Goal: Feedback & Contribution: Leave review/rating

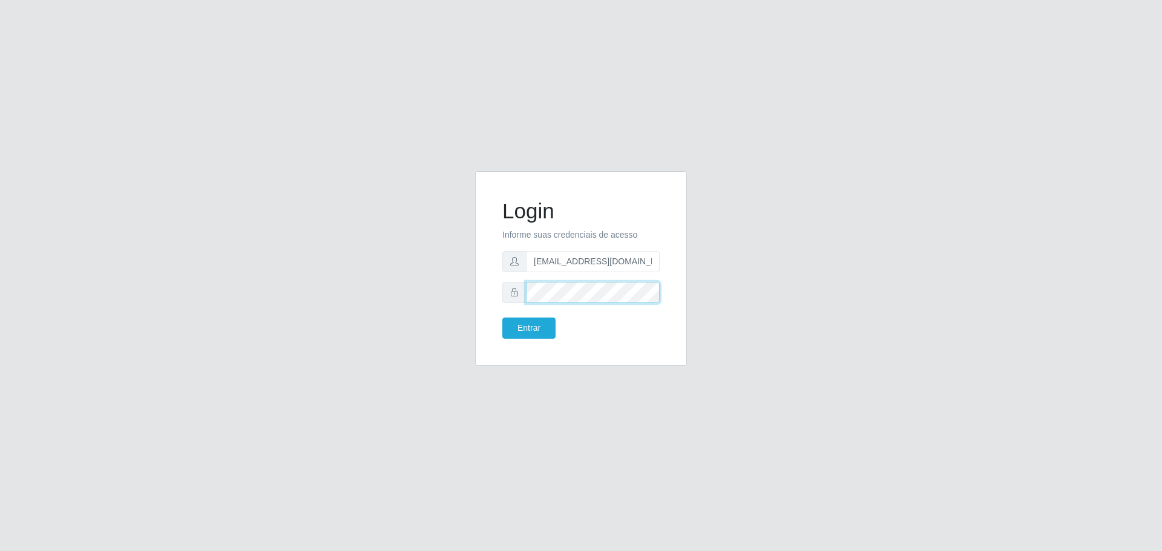
click at [502, 318] on button "Entrar" at bounding box center [528, 328] width 53 height 21
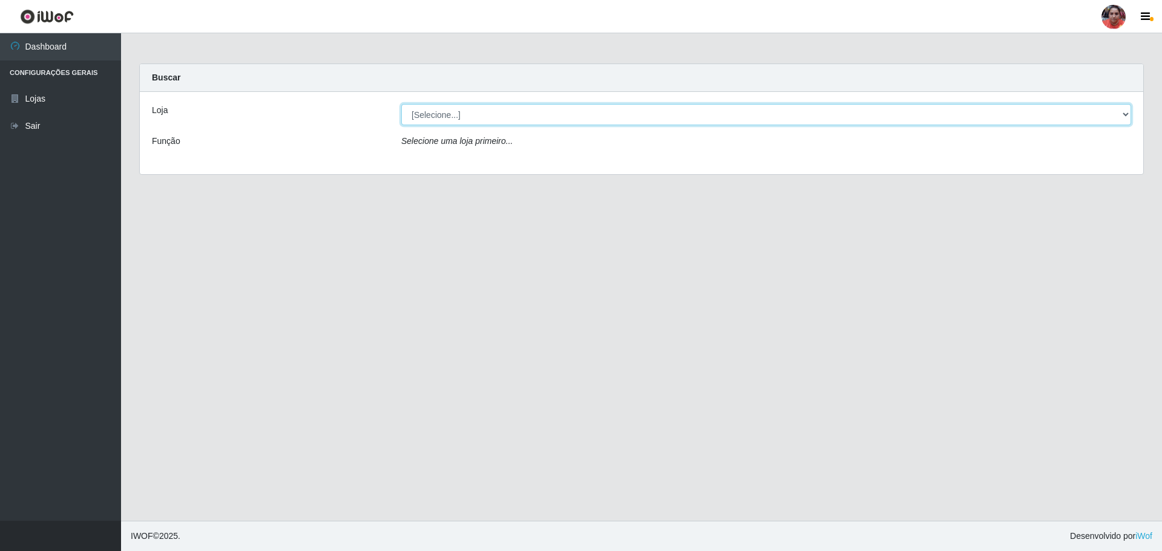
click at [503, 109] on select "[Selecione...] Mar Vermelho - Loja 05" at bounding box center [766, 114] width 730 height 21
select select "252"
click at [401, 104] on select "[Selecione...] Mar Vermelho - Loja 05" at bounding box center [766, 114] width 730 height 21
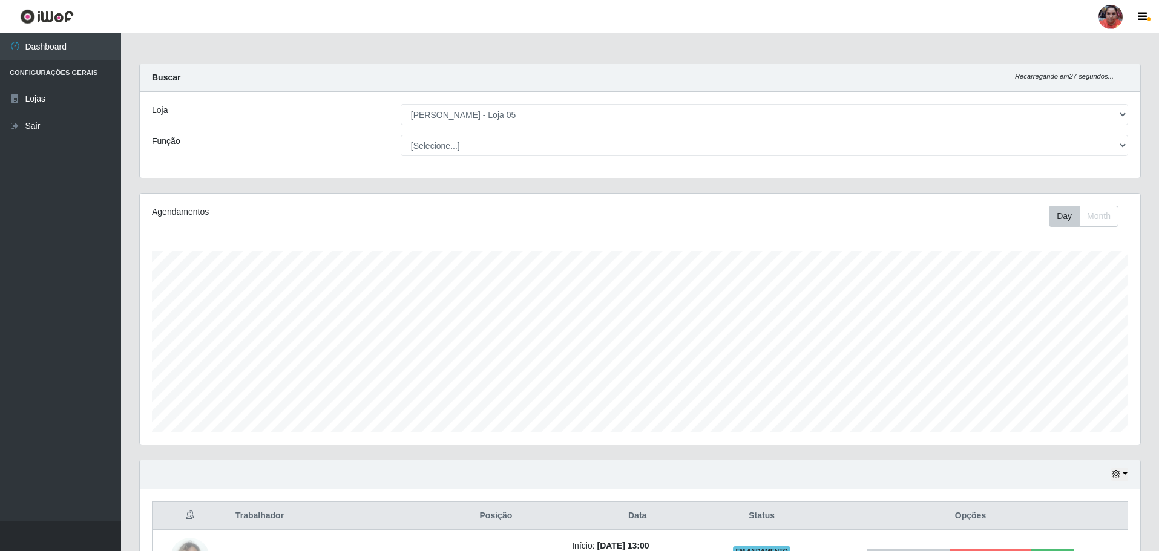
scroll to position [251, 1000]
click at [517, 149] on select "[Selecione...] ASG ASG + ASG ++ Auxiliar de Depósito Auxiliar de Depósito + Aux…" at bounding box center [764, 145] width 727 height 21
select select "1"
click at [401, 135] on select "[Selecione...] ASG ASG + ASG ++ Auxiliar de Depósito Auxiliar de Depósito + Aux…" at bounding box center [764, 145] width 727 height 21
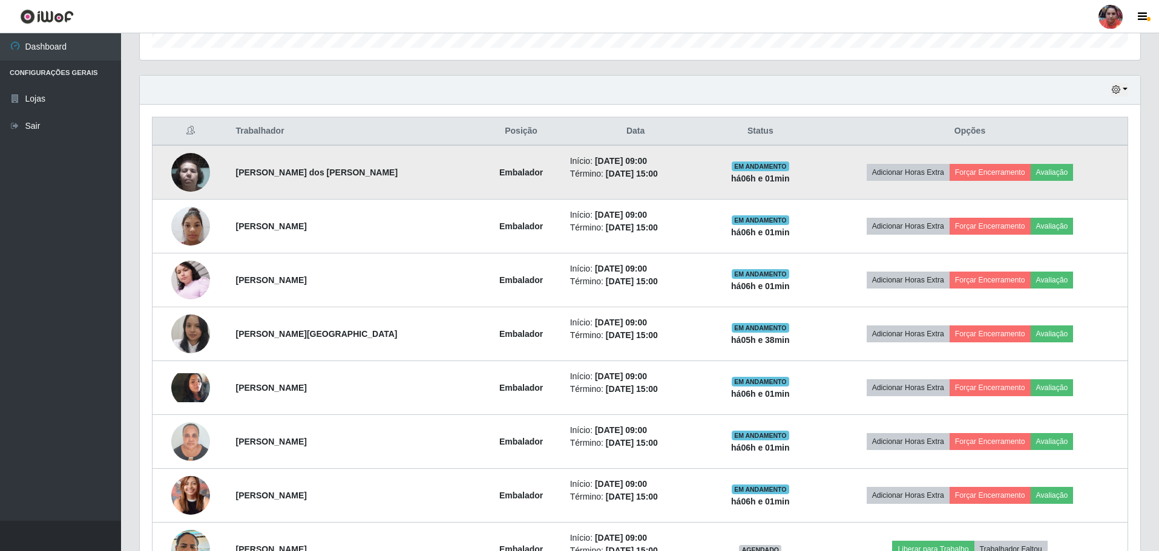
scroll to position [400, 0]
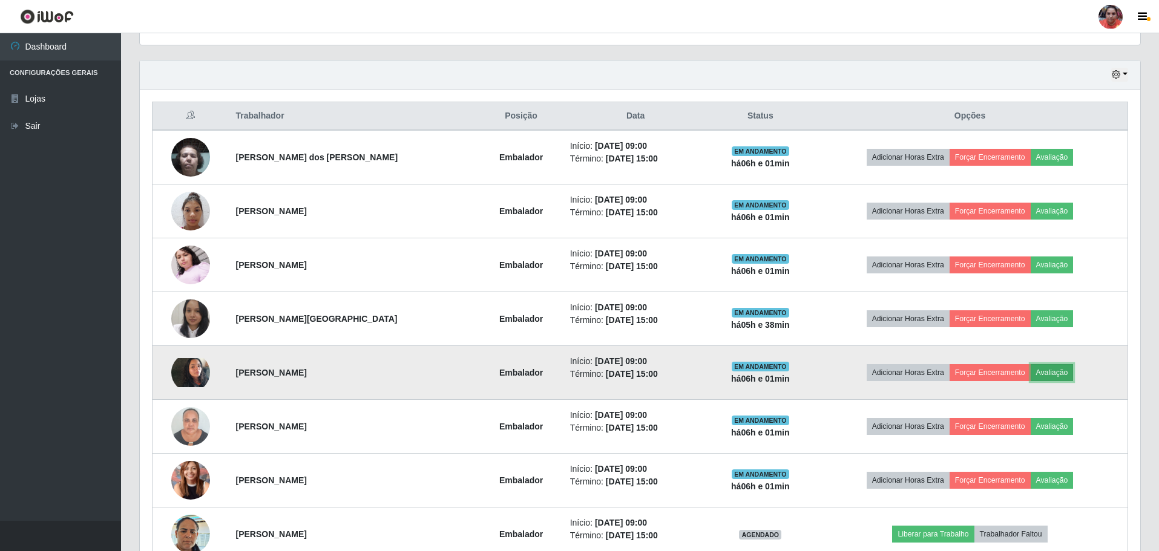
click at [1055, 373] on button "Avaliação" at bounding box center [1052, 372] width 43 height 17
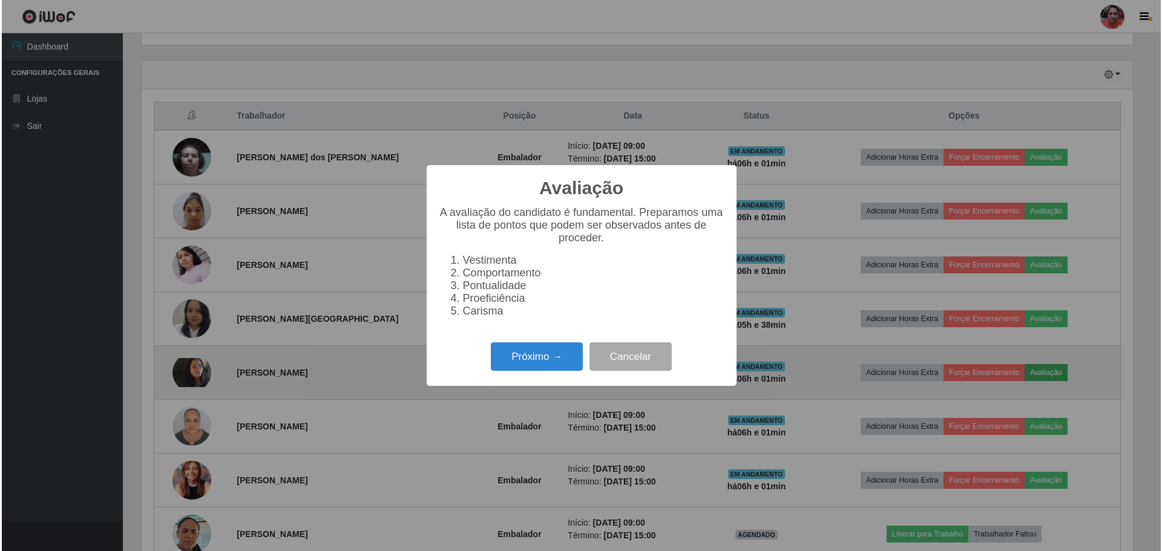
scroll to position [251, 994]
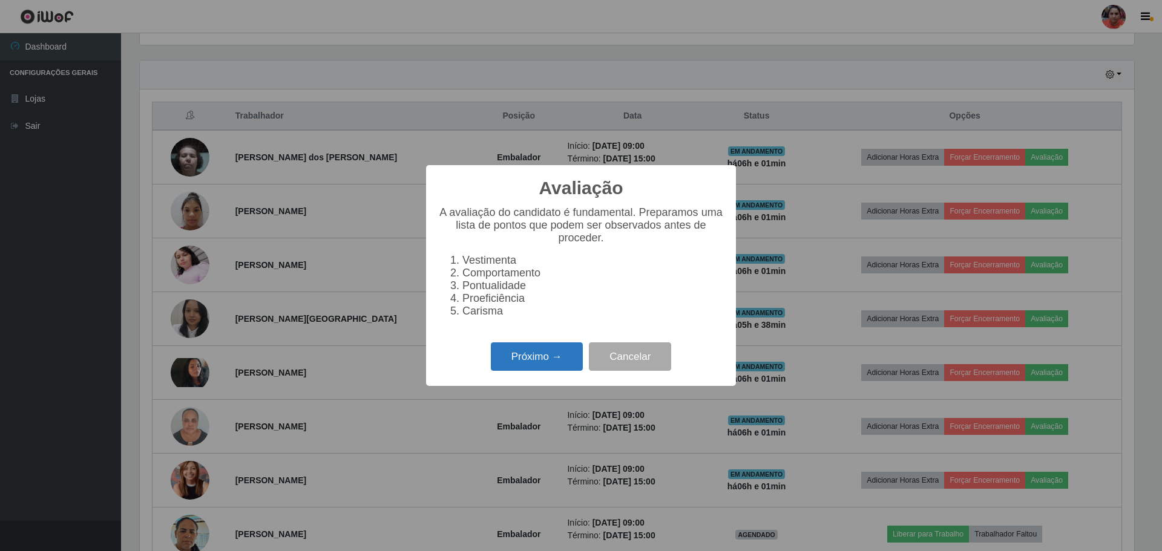
click at [554, 356] on button "Próximo →" at bounding box center [537, 357] width 92 height 28
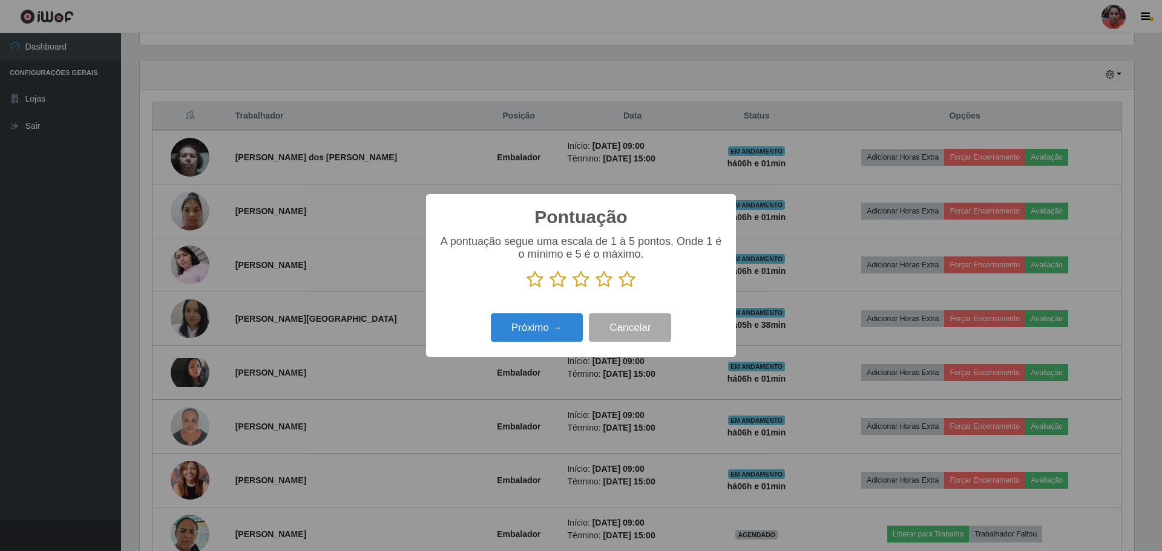
click at [628, 280] on icon at bounding box center [627, 280] width 17 height 18
click at [619, 289] on input "radio" at bounding box center [619, 289] width 0 height 0
click at [528, 333] on button "Próximo →" at bounding box center [537, 327] width 92 height 28
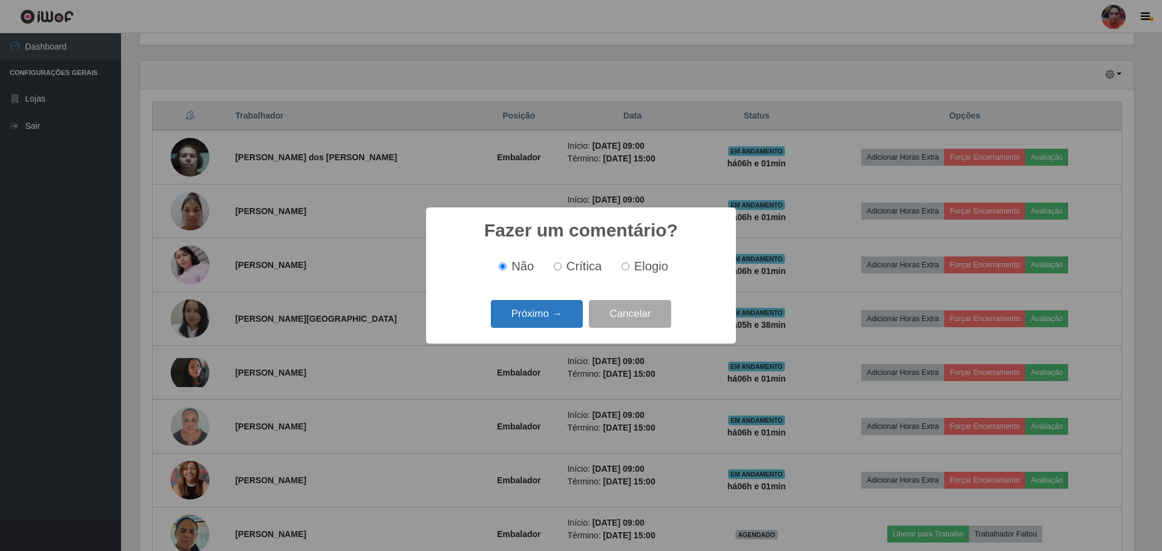
click at [557, 304] on button "Próximo →" at bounding box center [537, 314] width 92 height 28
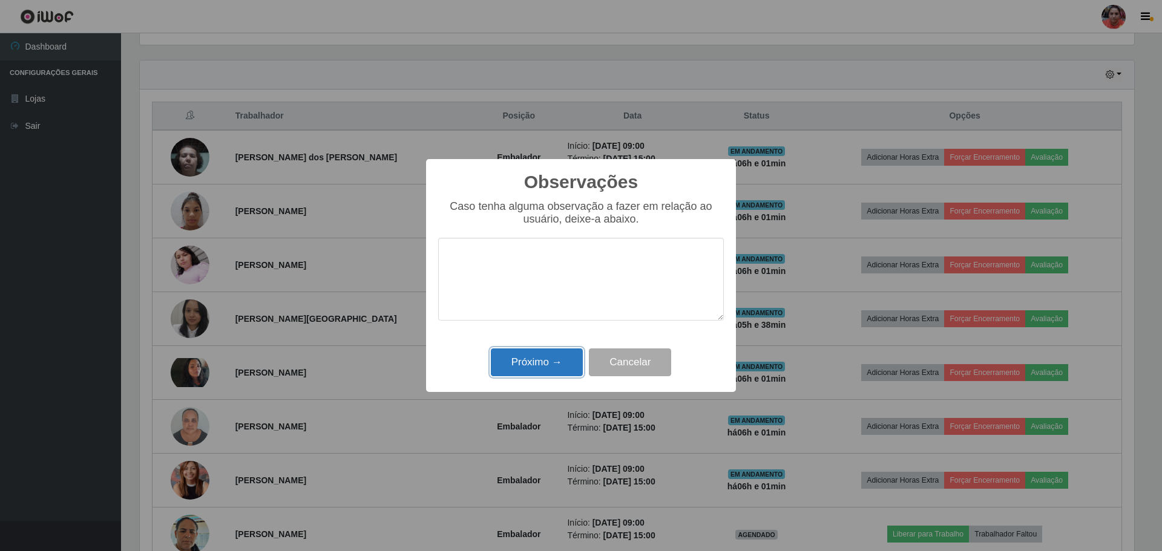
click at [554, 357] on button "Próximo →" at bounding box center [537, 363] width 92 height 28
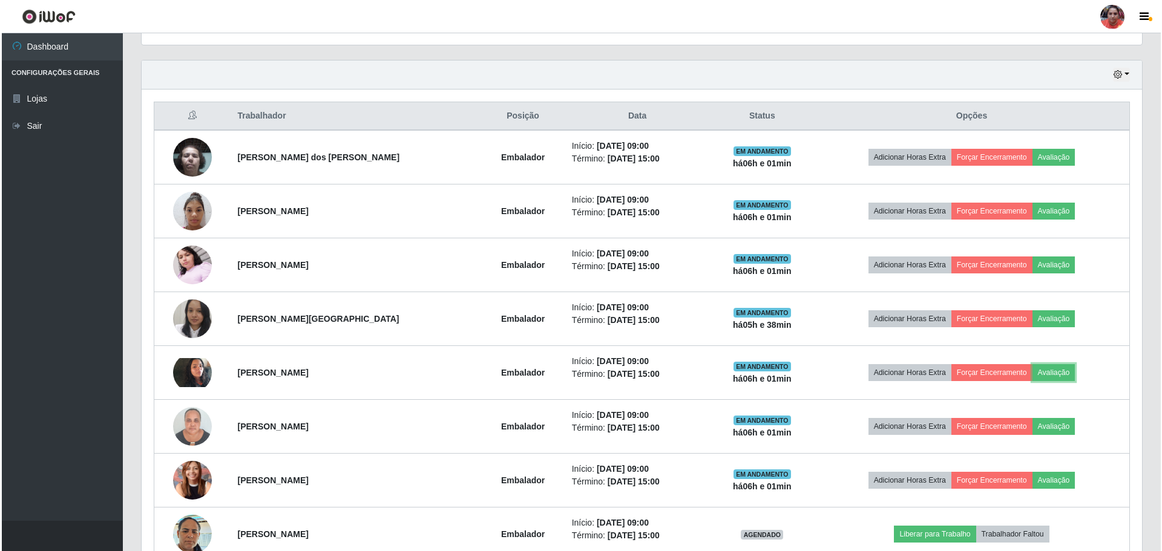
scroll to position [251, 1000]
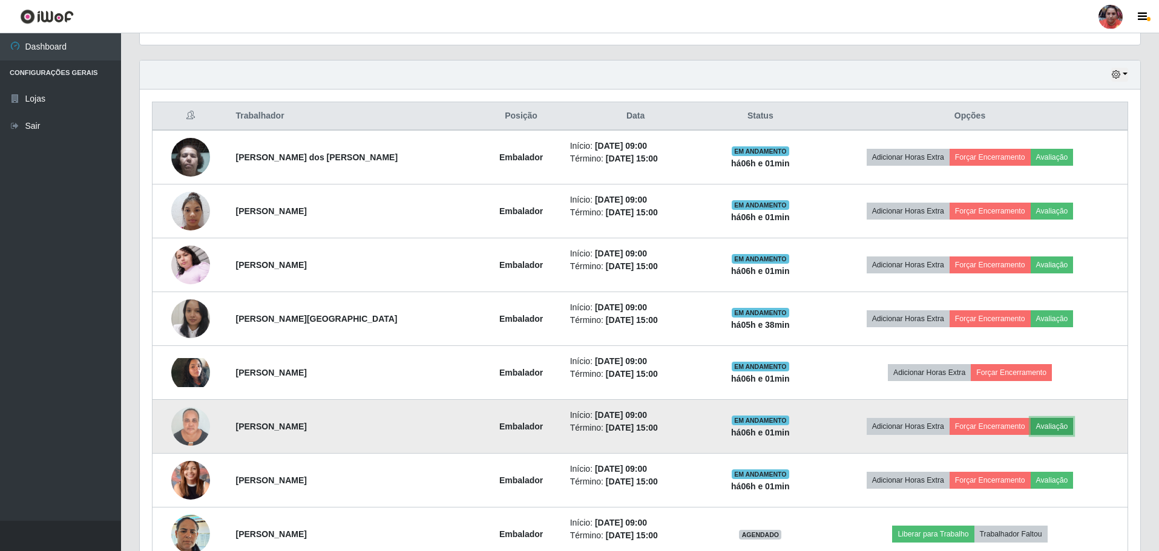
click at [1040, 427] on button "Avaliação" at bounding box center [1052, 426] width 43 height 17
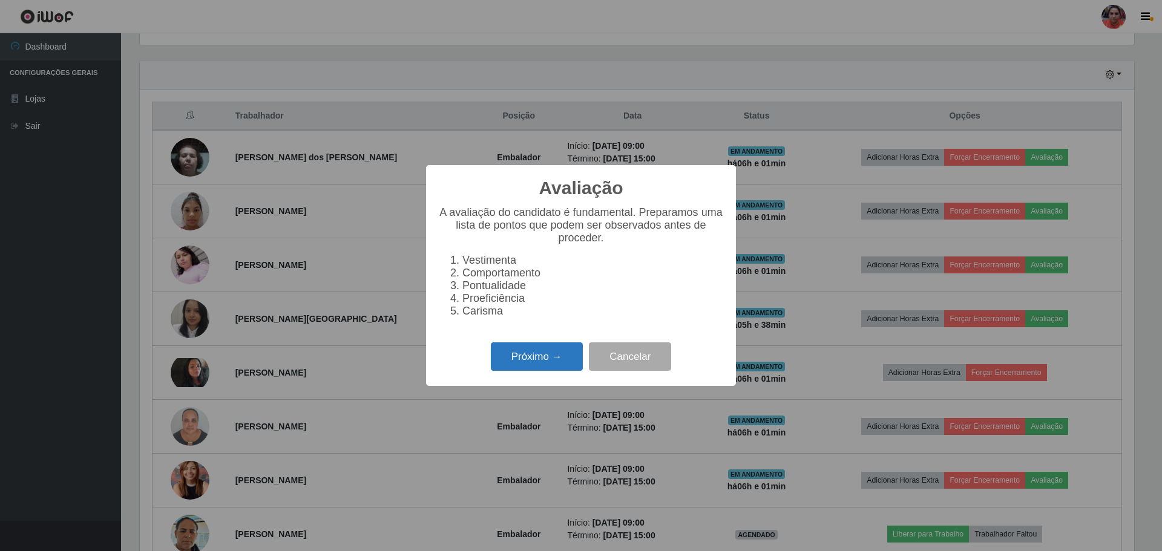
click at [525, 358] on button "Próximo →" at bounding box center [537, 357] width 92 height 28
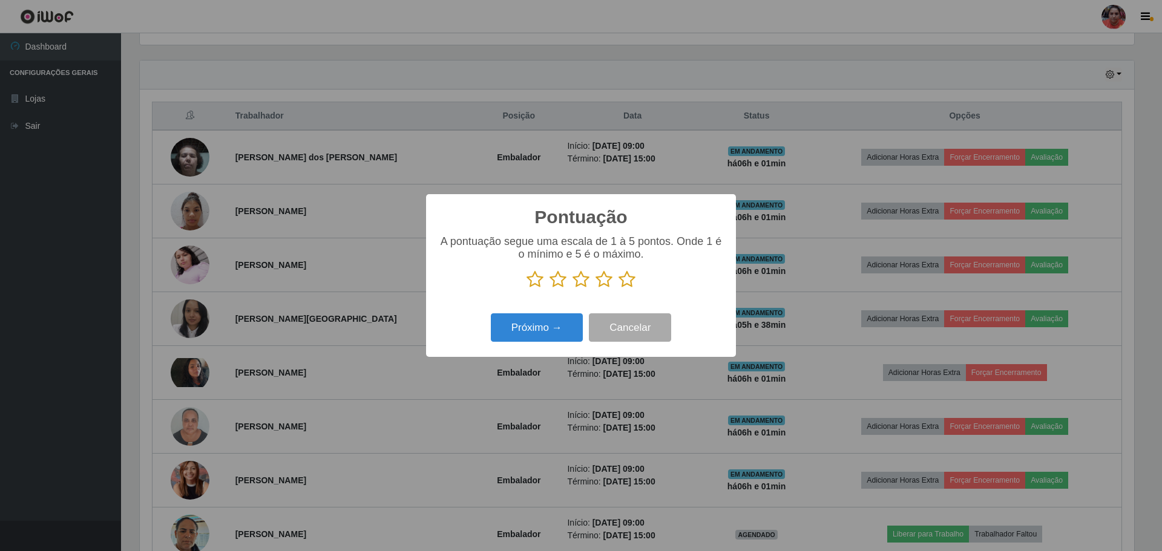
scroll to position [306, 0]
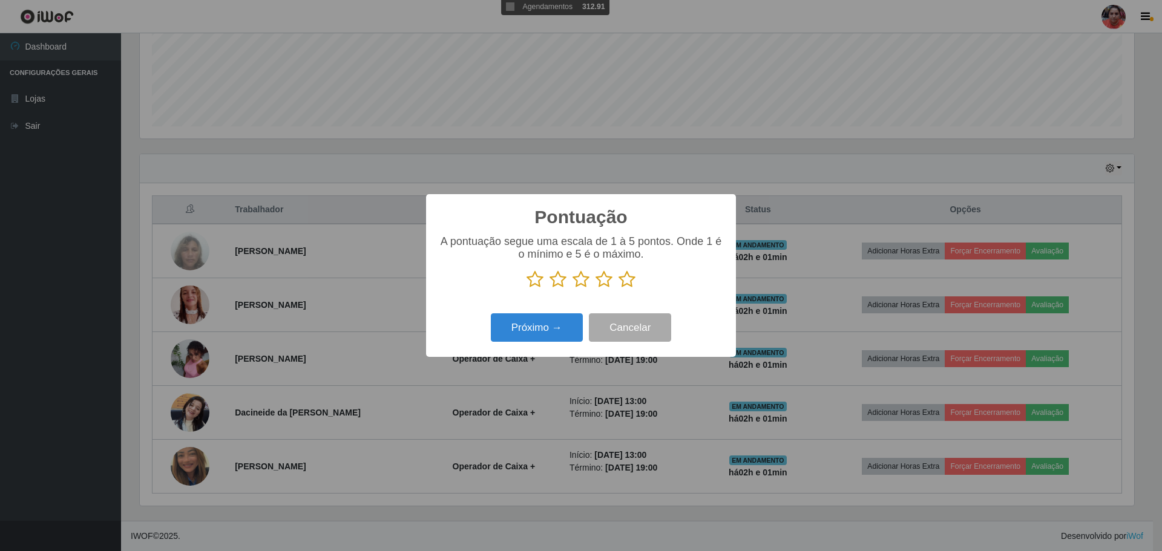
drag, startPoint x: 626, startPoint y: 280, endPoint x: 586, endPoint y: 290, distance: 41.1
click at [625, 280] on icon at bounding box center [627, 280] width 17 height 18
click at [619, 289] on input "radio" at bounding box center [619, 289] width 0 height 0
click at [550, 316] on button "Próximo →" at bounding box center [537, 327] width 92 height 28
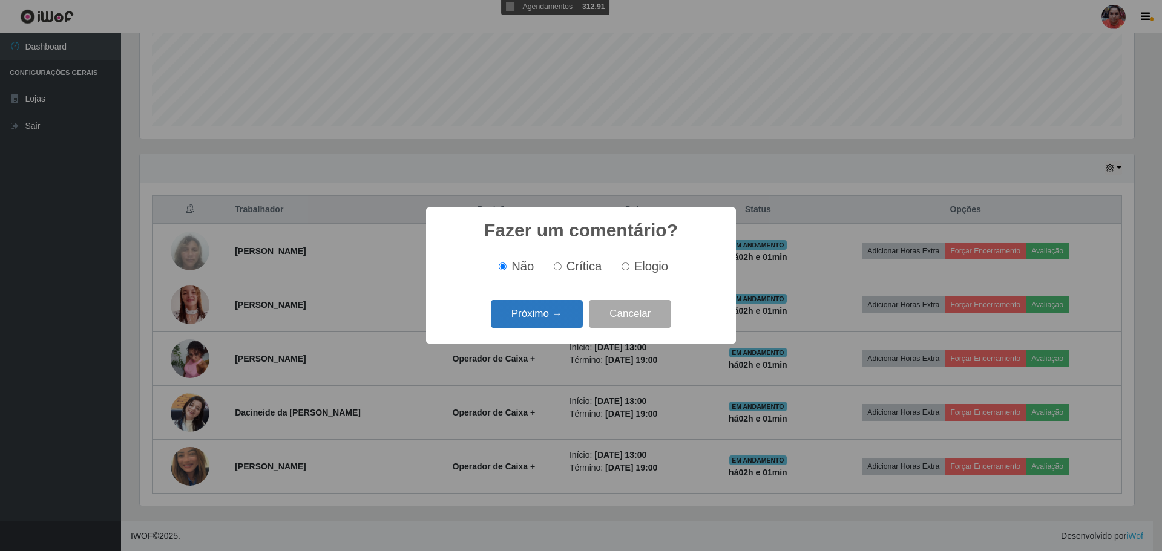
scroll to position [604949, 604205]
click at [553, 304] on button "Próximo →" at bounding box center [537, 314] width 92 height 28
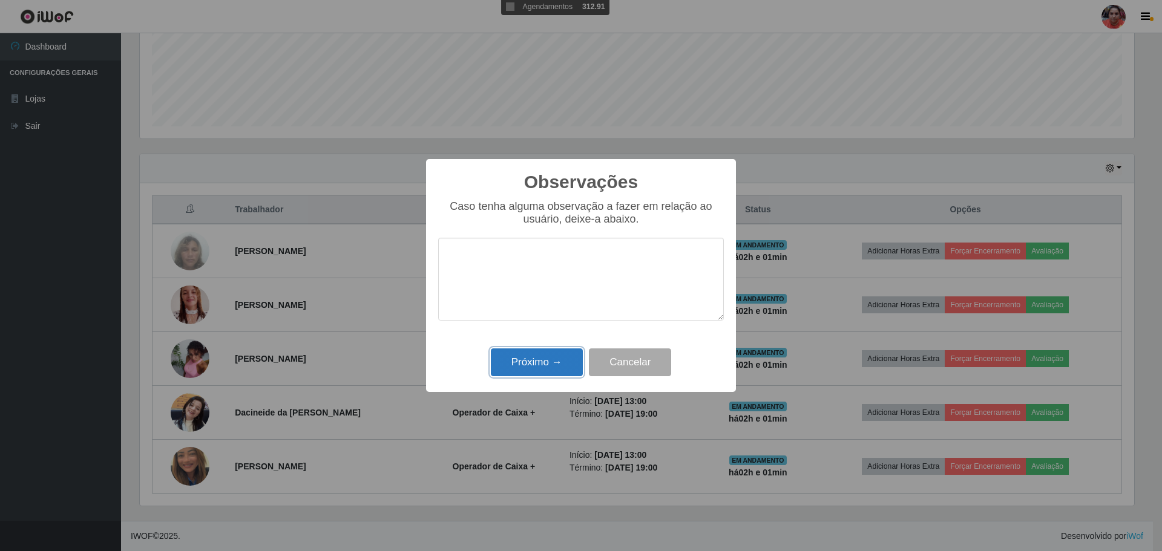
click at [555, 362] on button "Próximo →" at bounding box center [537, 363] width 92 height 28
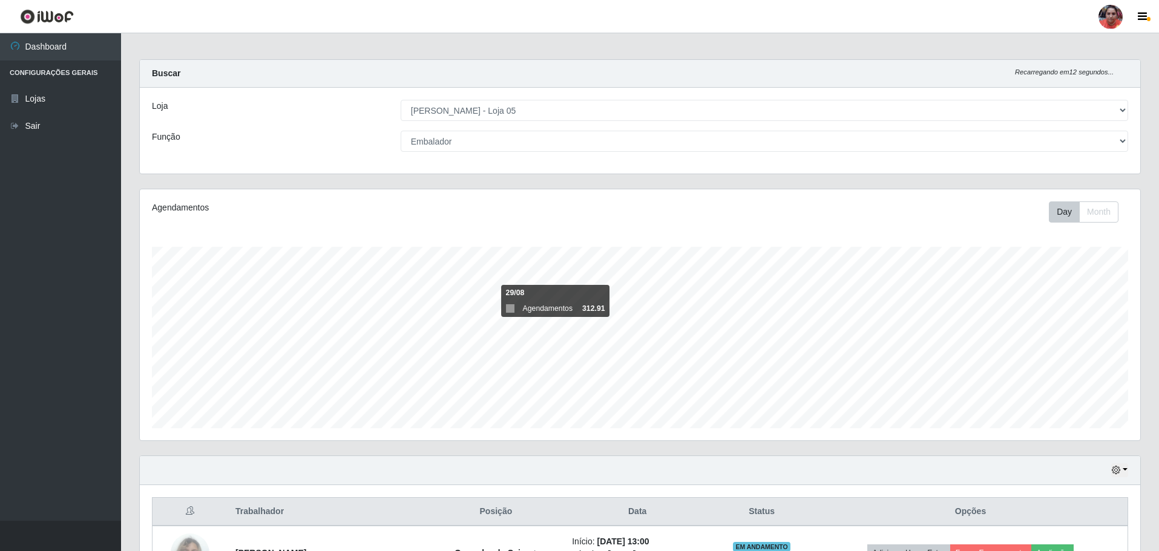
scroll to position [0, 0]
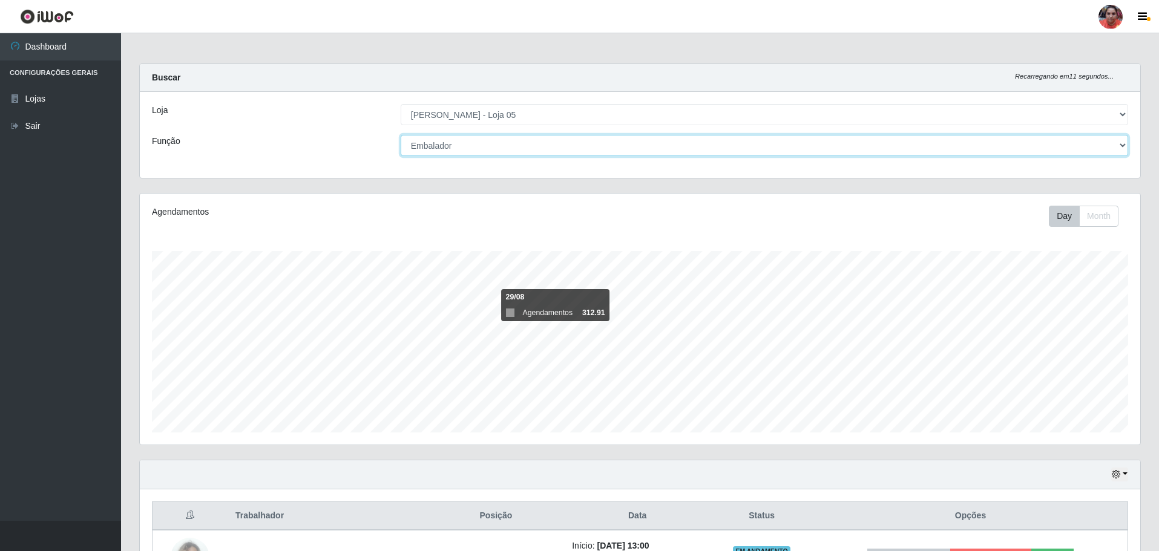
click at [470, 145] on select "[Selecione...] ASG ASG + ASG ++ Auxiliar de Depósito Auxiliar de Depósito + Aux…" at bounding box center [764, 145] width 727 height 21
click at [401, 135] on select "[Selecione...] ASG ASG + ASG ++ Auxiliar de Depósito Auxiliar de Depósito + Aux…" at bounding box center [764, 145] width 727 height 21
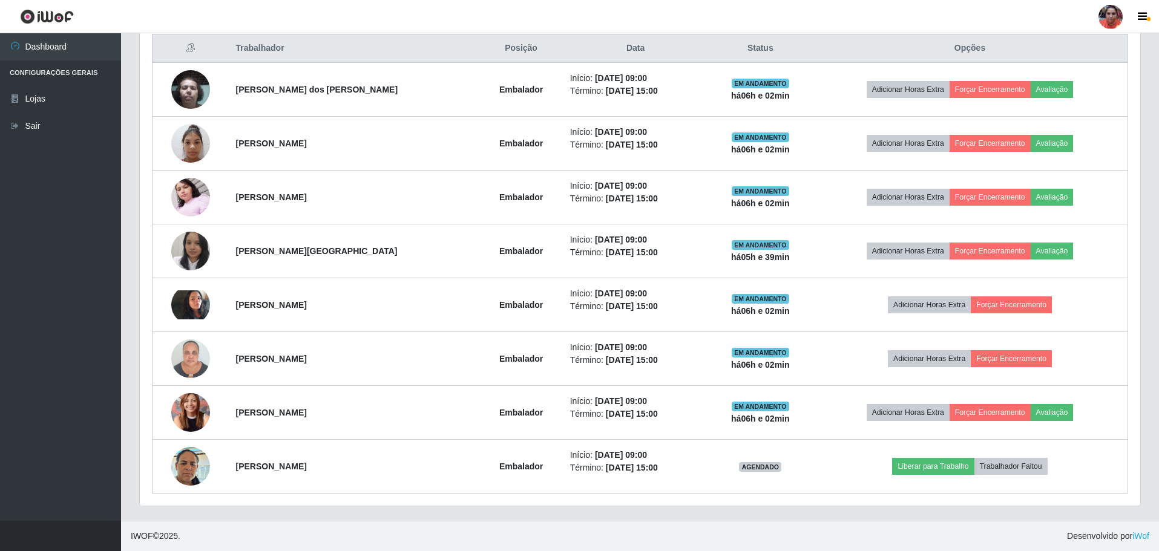
scroll to position [306, 0]
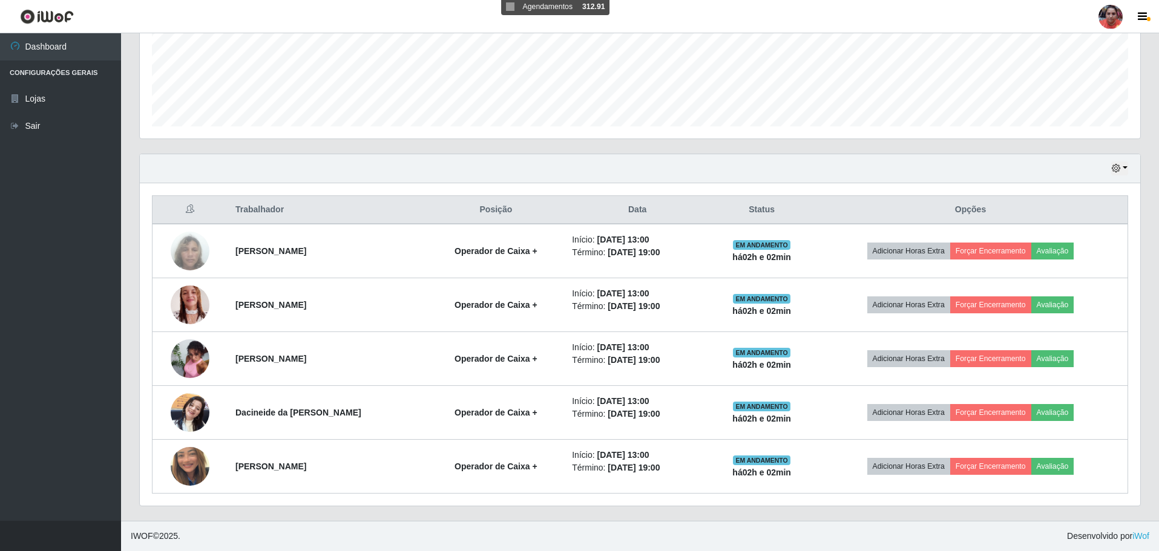
click at [1054, 145] on div "Agendamentos Day Month 29/08 Agendamentos 312.91" at bounding box center [640, 20] width 1020 height 267
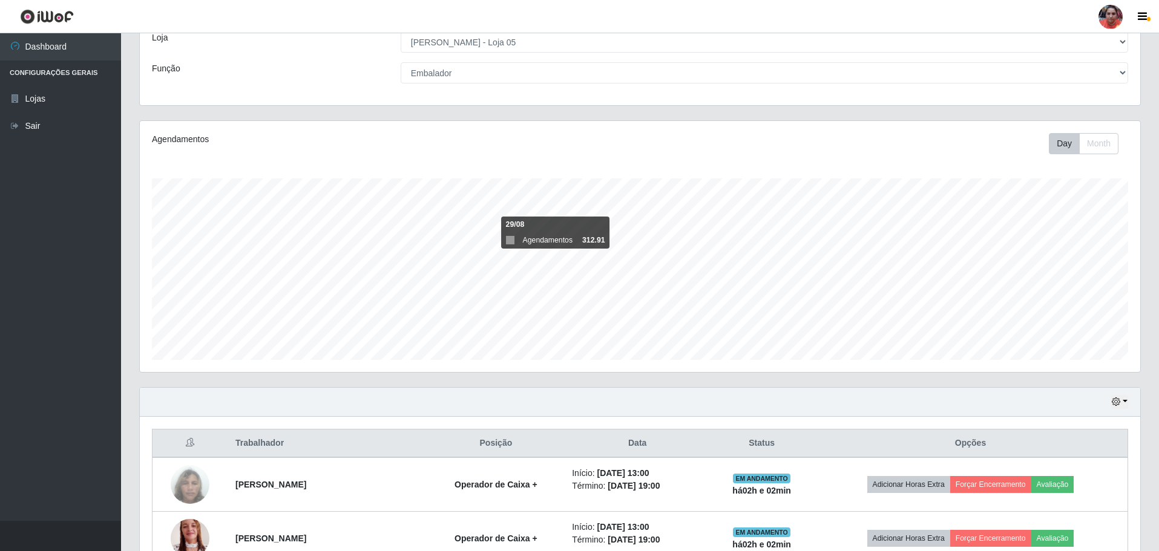
scroll to position [0, 0]
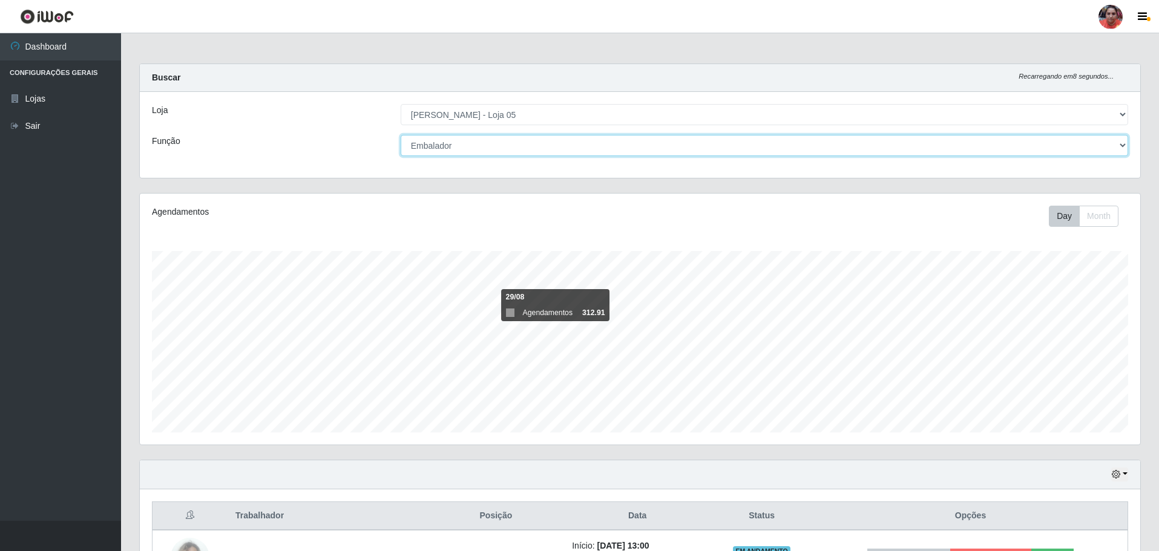
click at [503, 147] on select "[Selecione...] ASG ASG + ASG ++ Auxiliar de Depósito Auxiliar de Depósito + Aux…" at bounding box center [764, 145] width 727 height 21
click at [401, 135] on select "[Selecione...] ASG ASG + ASG ++ Auxiliar de Depósito Auxiliar de Depósito + Aux…" at bounding box center [764, 145] width 727 height 21
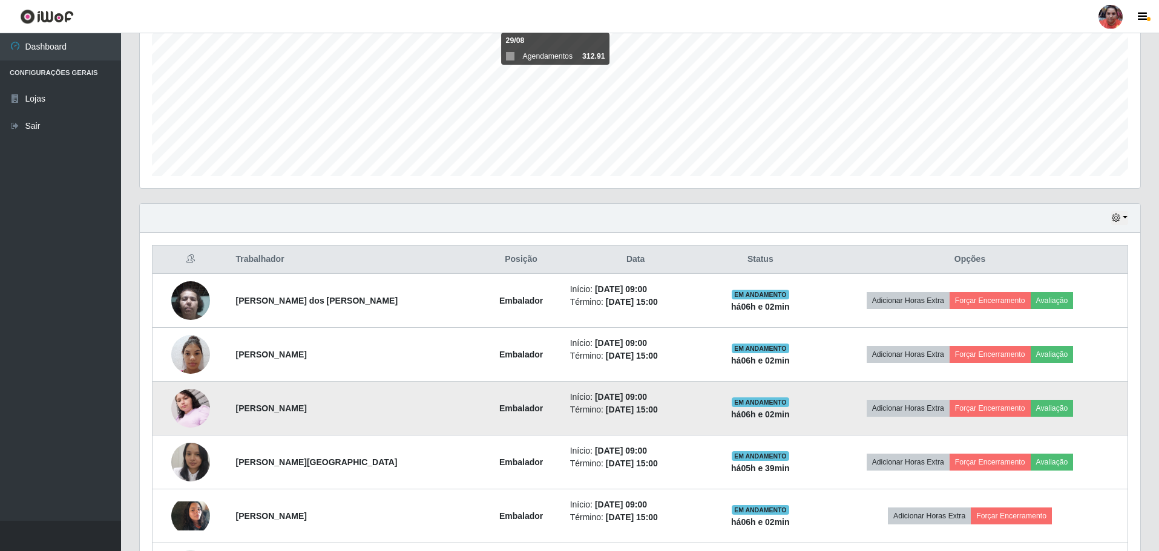
scroll to position [367, 0]
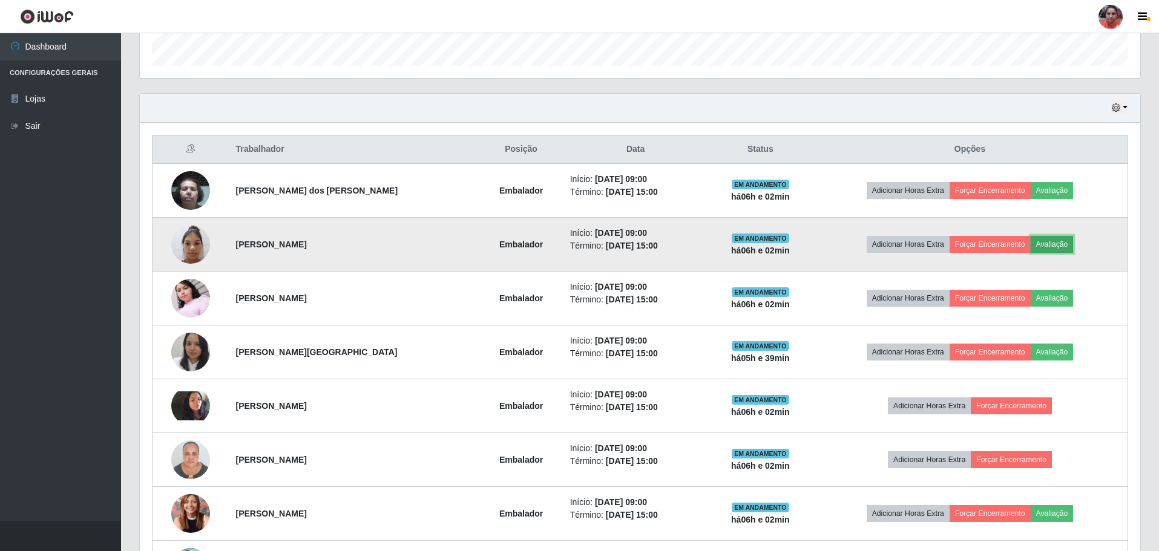
click at [1052, 248] on button "Avaliação" at bounding box center [1052, 244] width 43 height 17
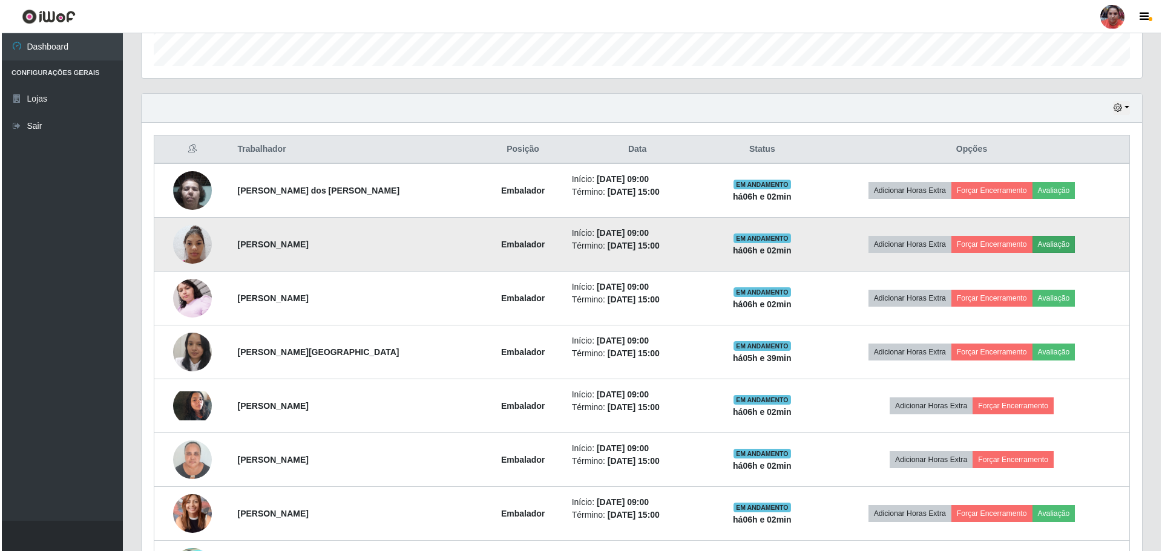
scroll to position [251, 994]
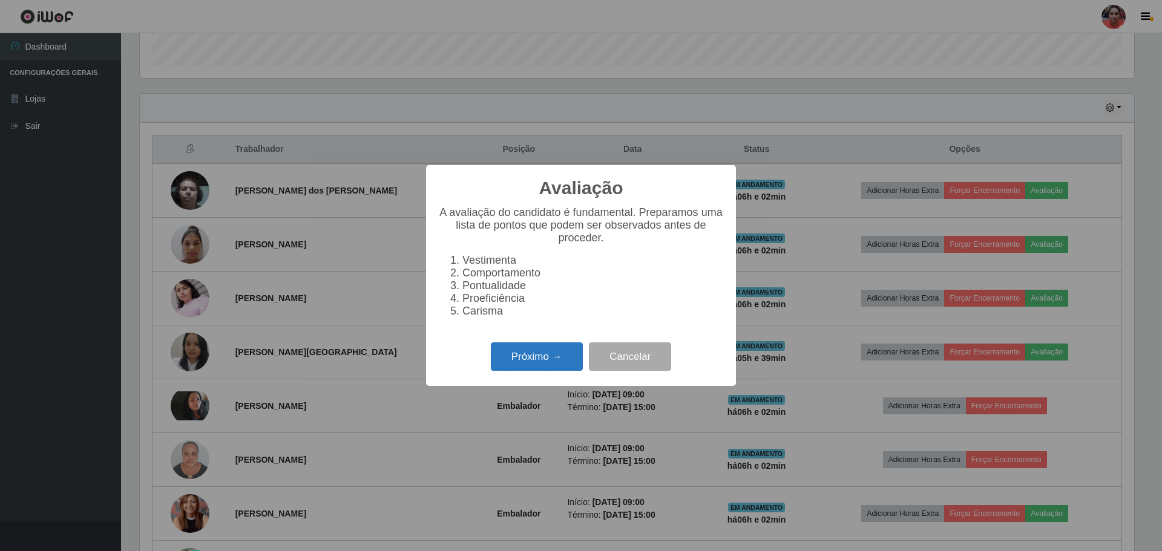
click at [519, 358] on button "Próximo →" at bounding box center [537, 357] width 92 height 28
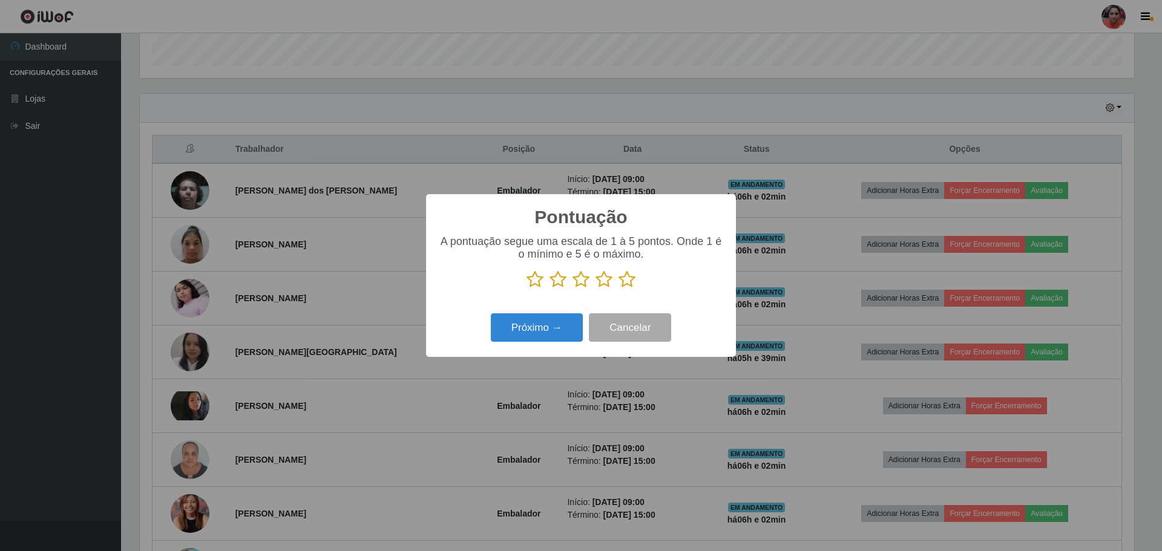
scroll to position [604949, 604205]
click at [622, 278] on icon at bounding box center [627, 280] width 17 height 18
click at [619, 289] on input "radio" at bounding box center [619, 289] width 0 height 0
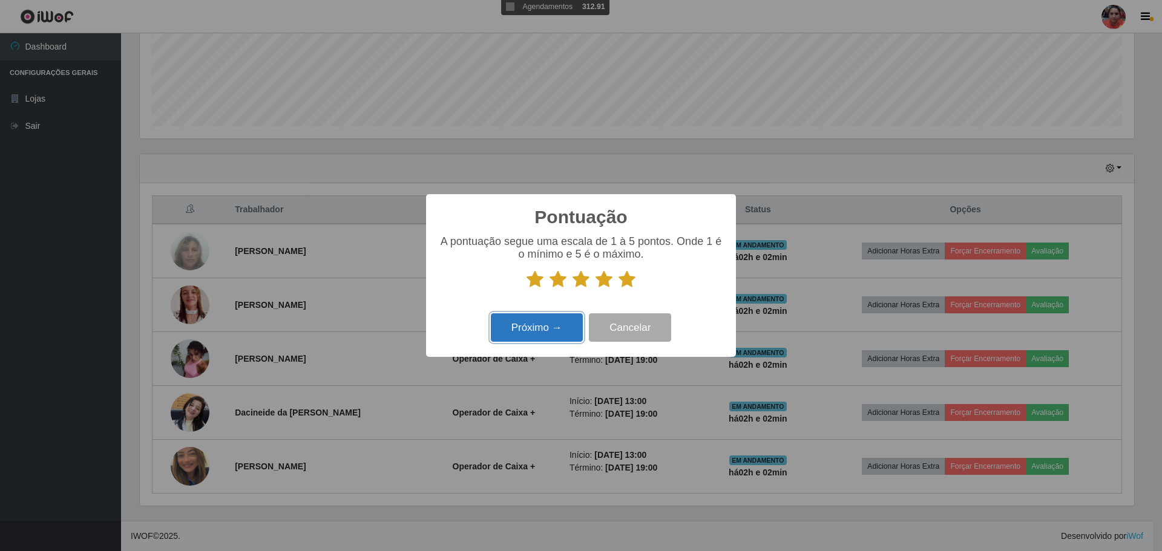
scroll to position [306, 0]
click at [549, 327] on button "Próximo →" at bounding box center [537, 327] width 92 height 28
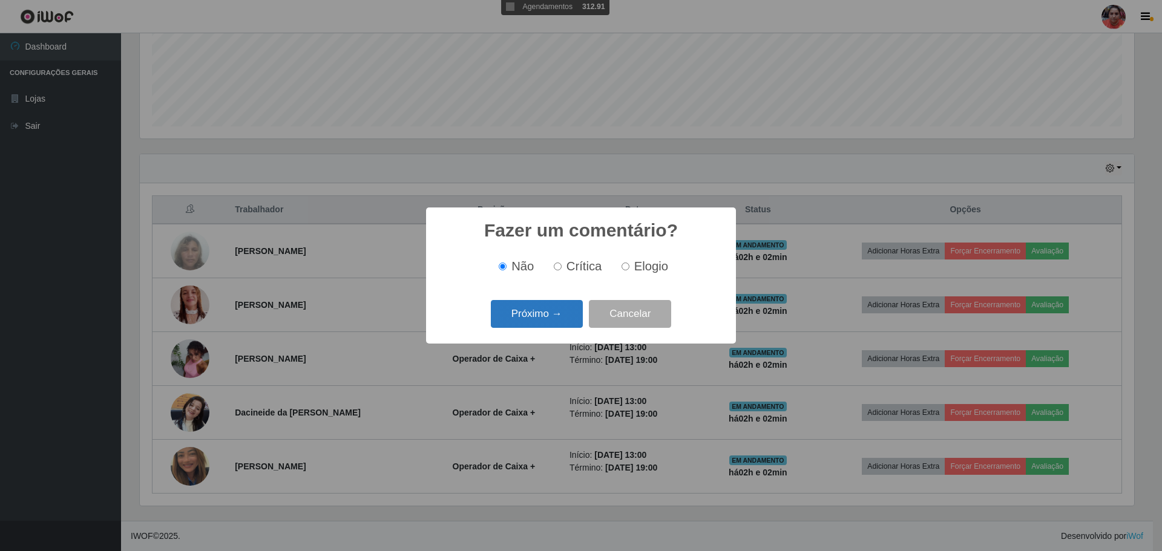
click at [547, 317] on button "Próximo →" at bounding box center [537, 314] width 92 height 28
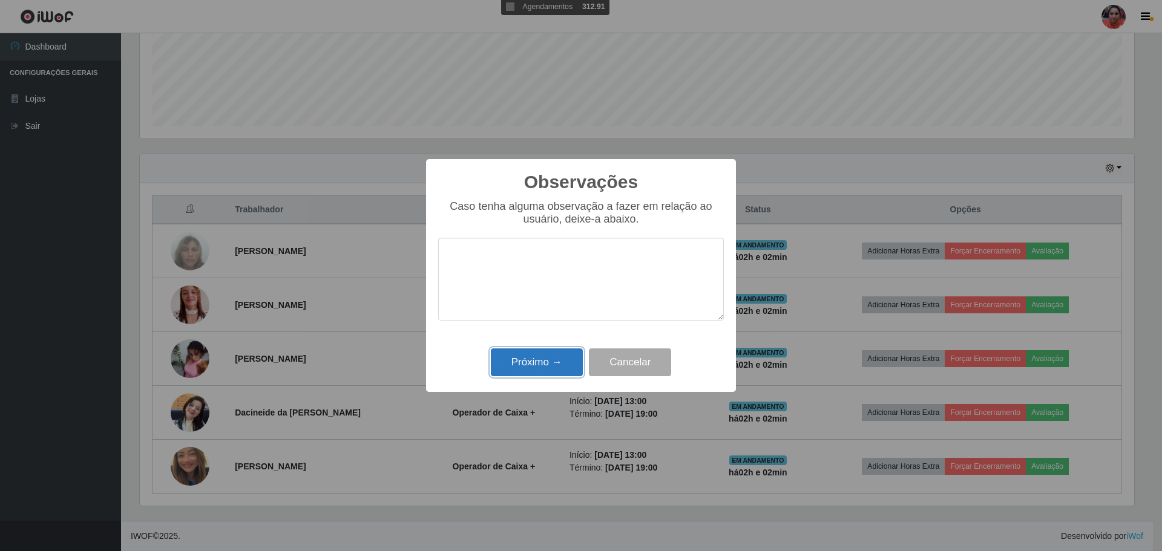
click at [551, 359] on button "Próximo →" at bounding box center [537, 363] width 92 height 28
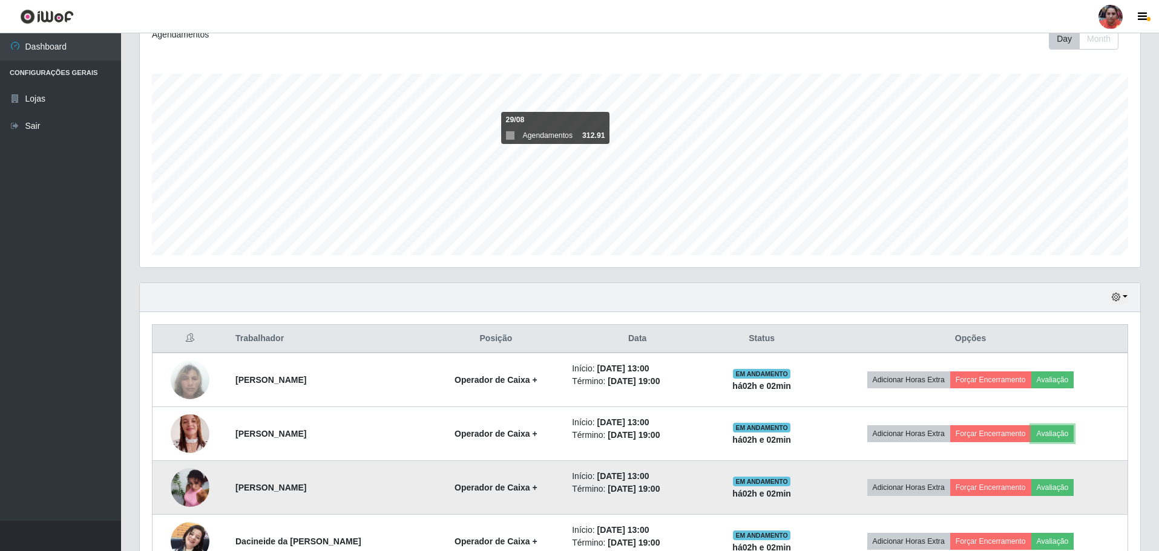
scroll to position [0, 0]
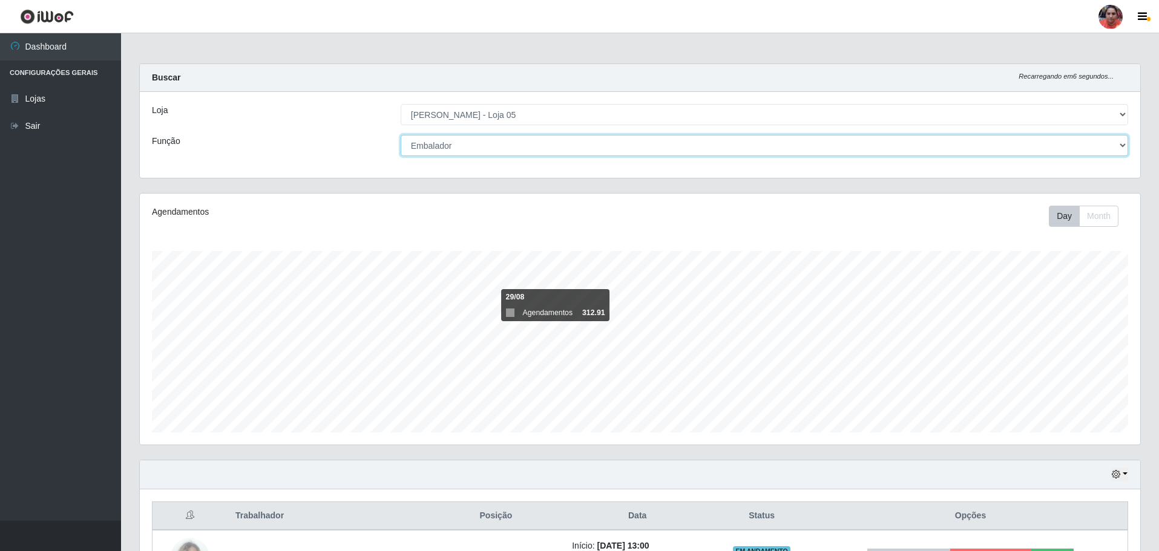
click at [502, 142] on select "[Selecione...] ASG ASG + ASG ++ Auxiliar de Depósito Auxiliar de Depósito + Aux…" at bounding box center [764, 145] width 727 height 21
click at [401, 135] on select "[Selecione...] ASG ASG + ASG ++ Auxiliar de Depósito Auxiliar de Depósito + Aux…" at bounding box center [764, 145] width 727 height 21
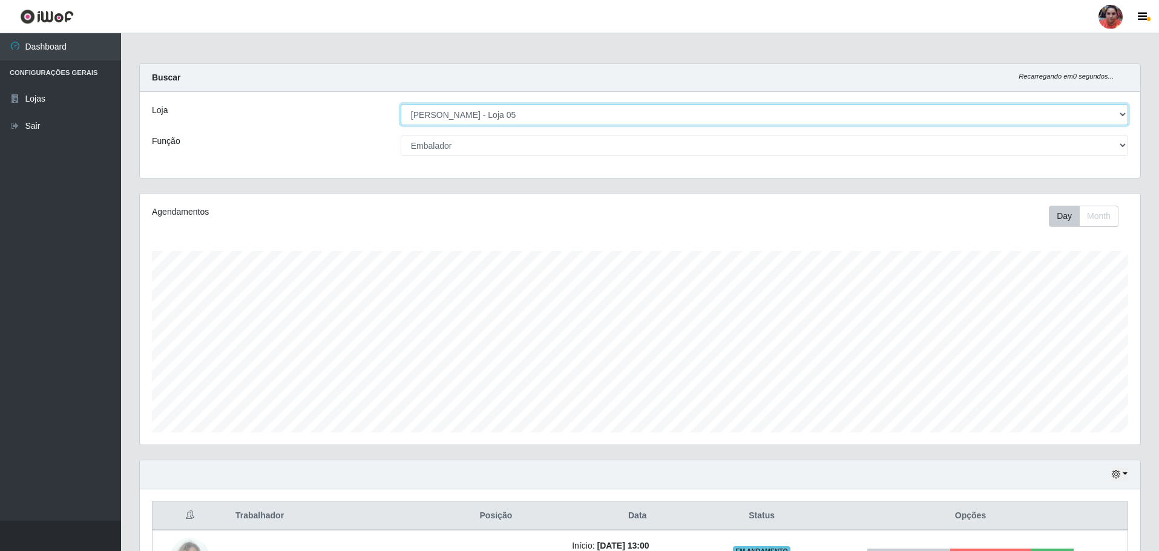
click at [582, 107] on select "[Selecione...] Mar Vermelho - Loja 05" at bounding box center [764, 114] width 727 height 21
click at [401, 104] on select "[Selecione...] Mar Vermelho - Loja 05" at bounding box center [764, 114] width 727 height 21
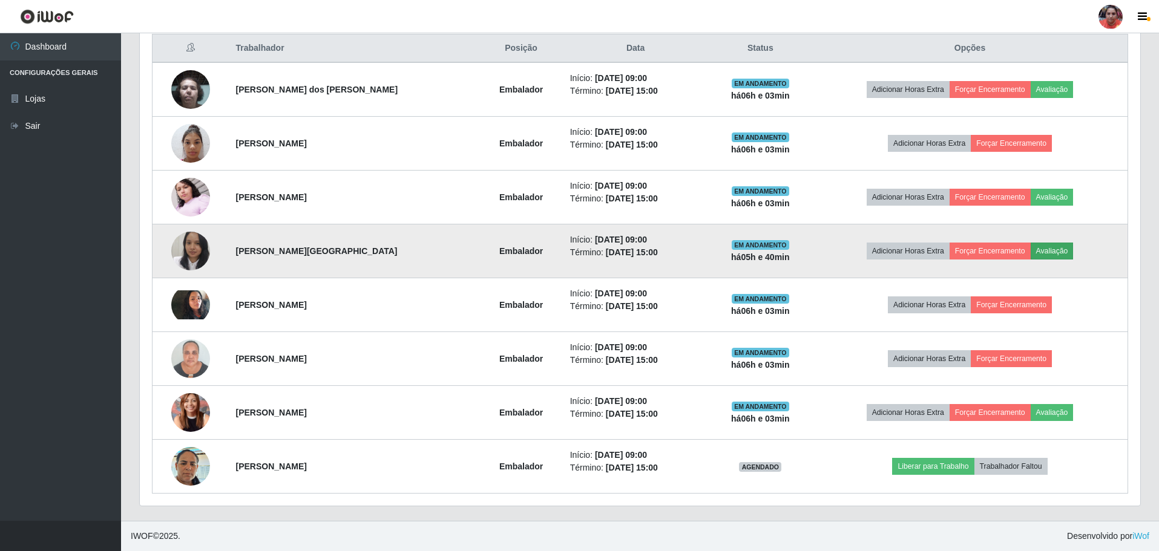
scroll to position [306, 0]
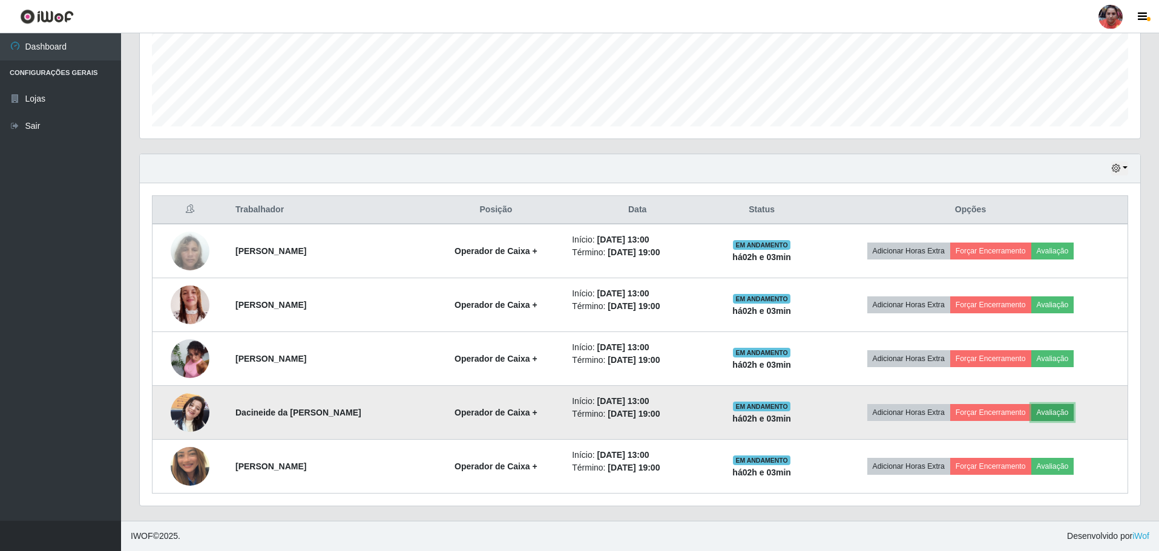
click at [1046, 415] on button "Avaliação" at bounding box center [1052, 412] width 43 height 17
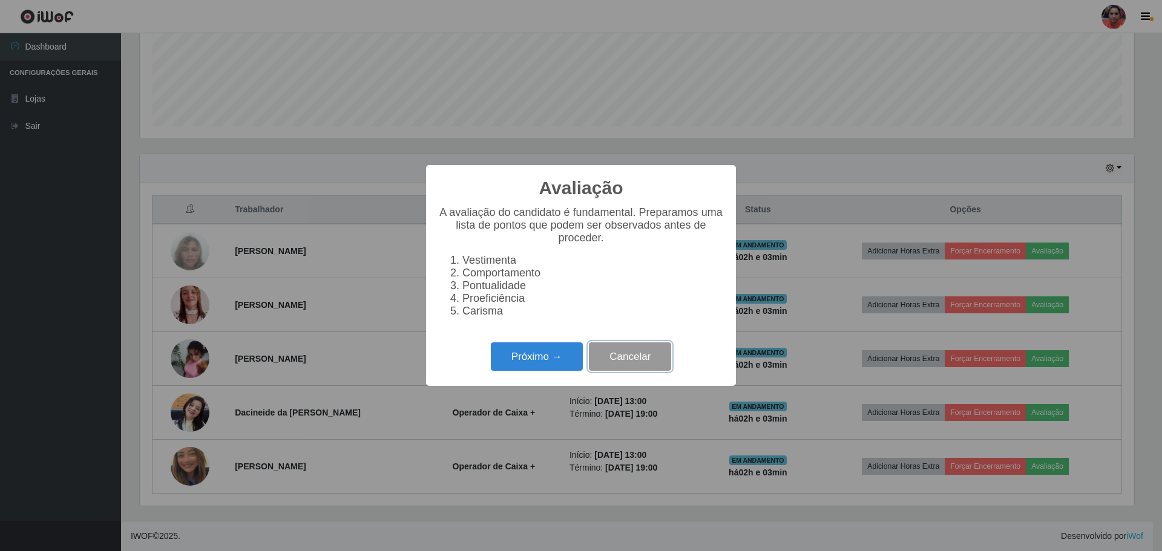
click at [645, 361] on button "Cancelar" at bounding box center [630, 357] width 82 height 28
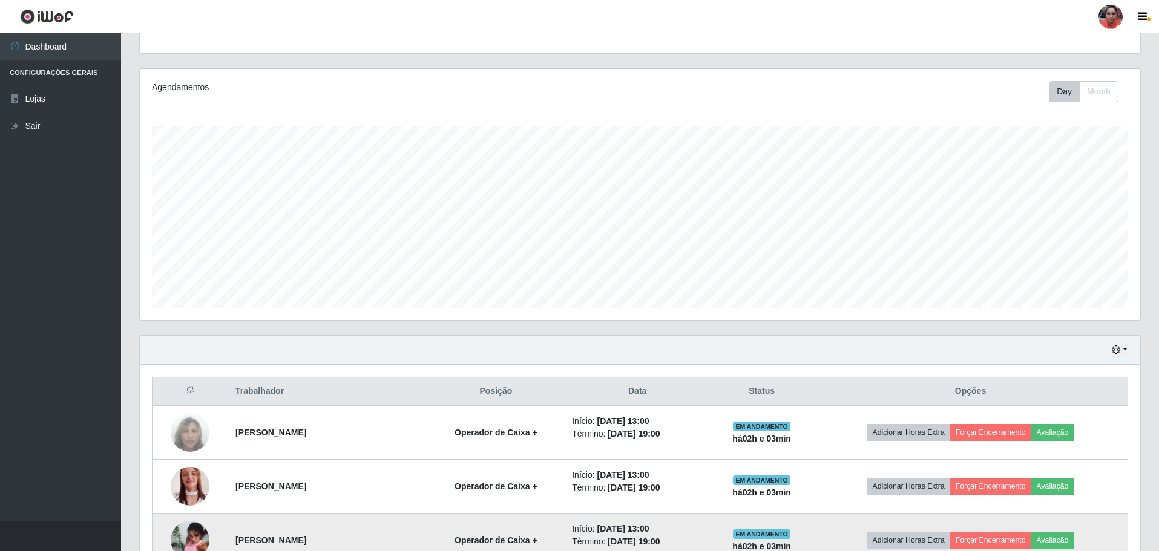
scroll to position [0, 0]
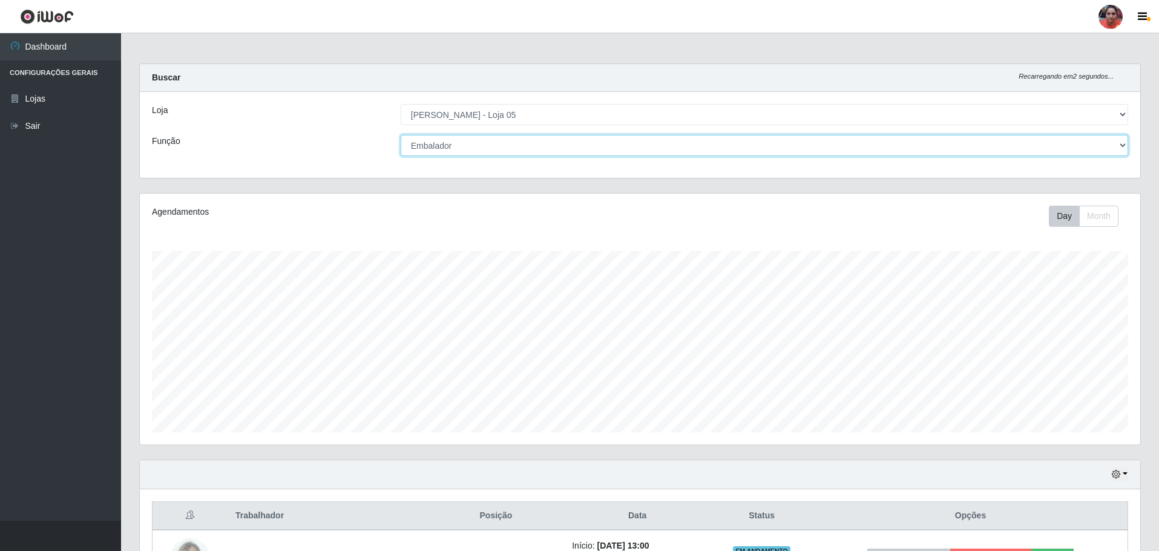
click at [547, 145] on select "[Selecione...] ASG ASG + ASG ++ Auxiliar de Depósito Auxiliar de Depósito + Aux…" at bounding box center [764, 145] width 727 height 21
click at [401, 135] on select "[Selecione...] ASG ASG + ASG ++ Auxiliar de Depósito Auxiliar de Depósito + Aux…" at bounding box center [764, 145] width 727 height 21
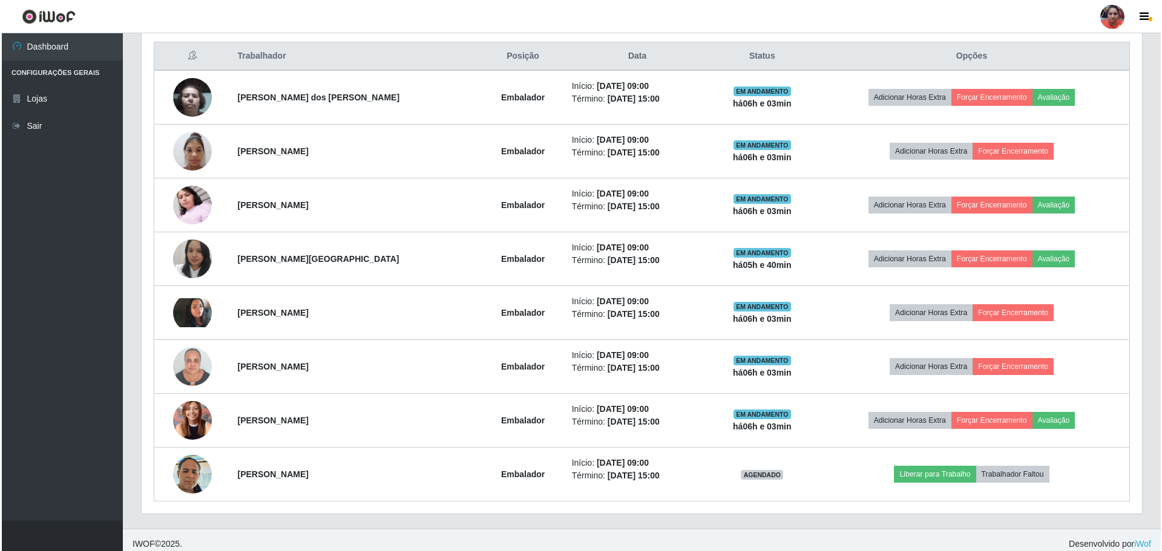
scroll to position [468, 0]
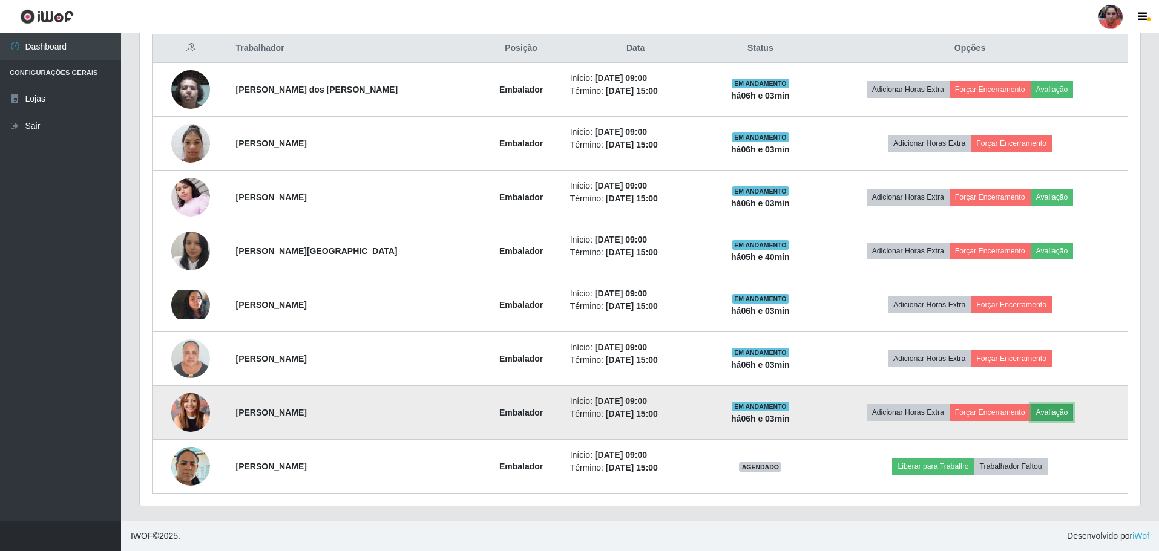
click at [1049, 415] on button "Avaliação" at bounding box center [1052, 412] width 43 height 17
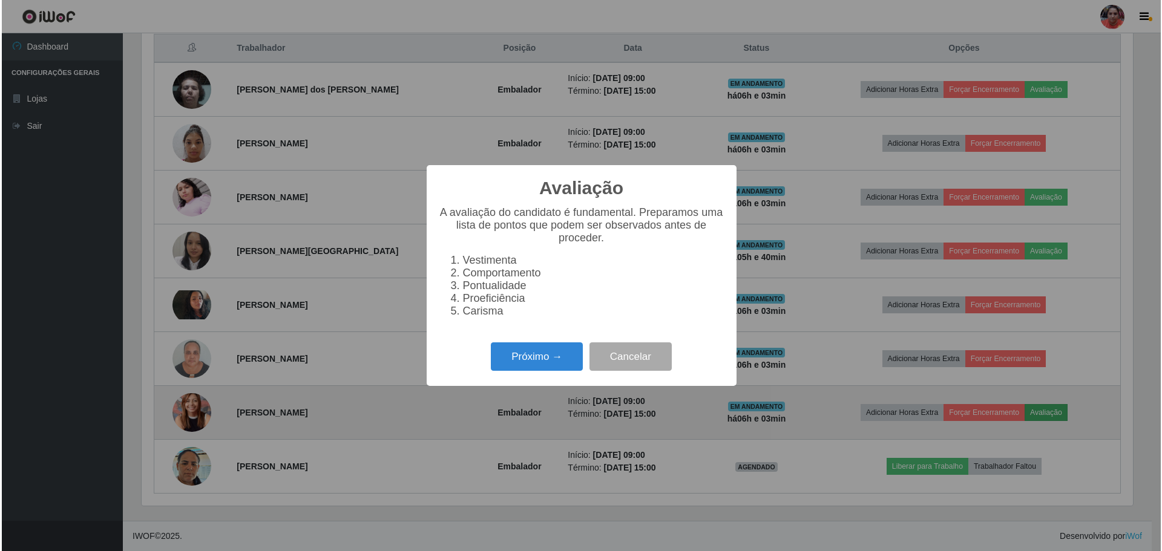
scroll to position [251, 994]
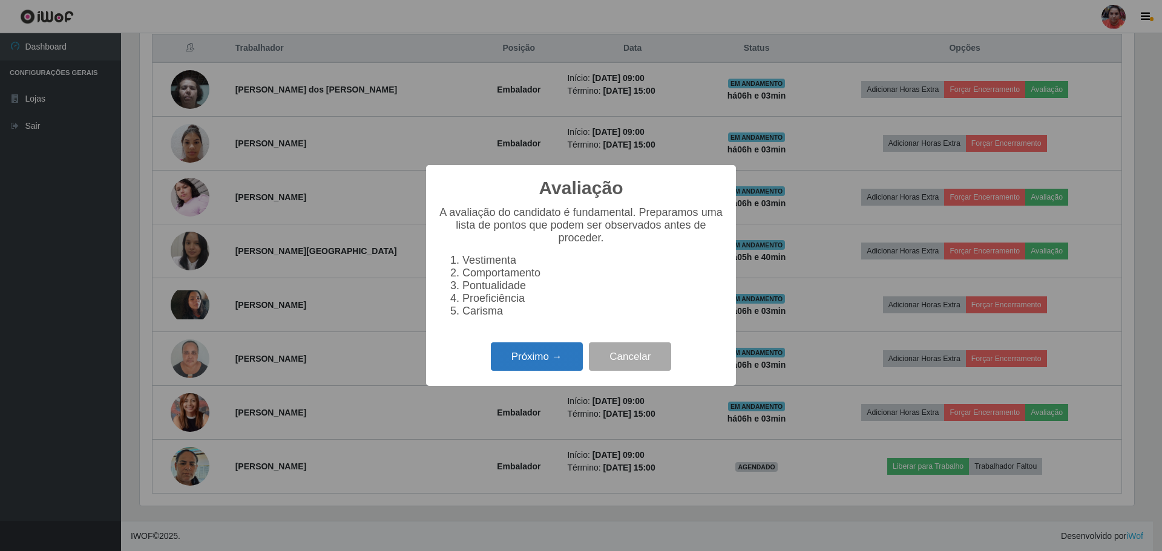
click at [527, 360] on button "Próximo →" at bounding box center [537, 357] width 92 height 28
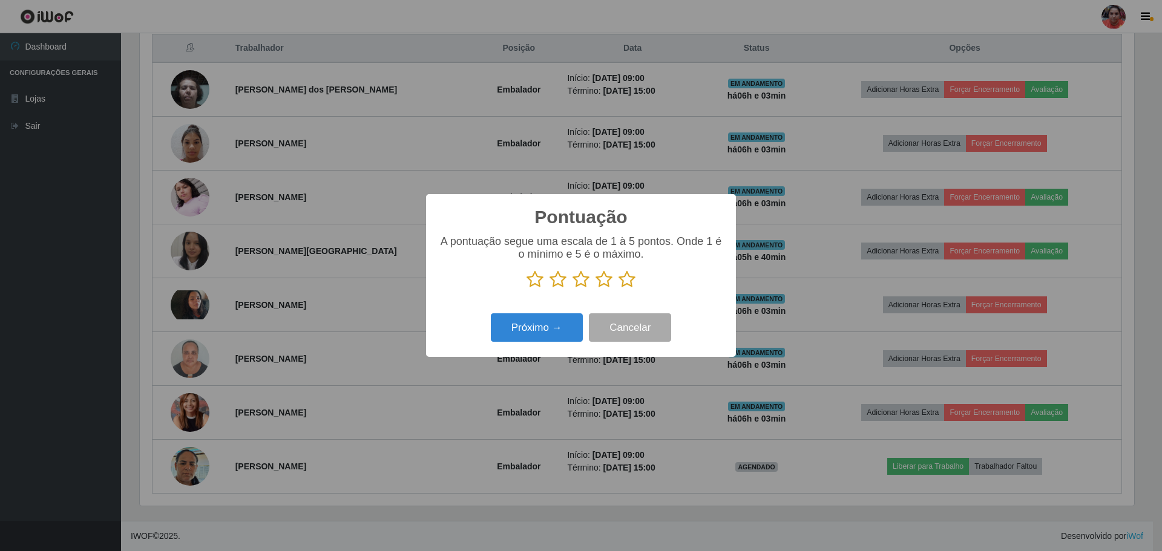
click at [622, 285] on icon at bounding box center [627, 280] width 17 height 18
click at [619, 289] on input "radio" at bounding box center [619, 289] width 0 height 0
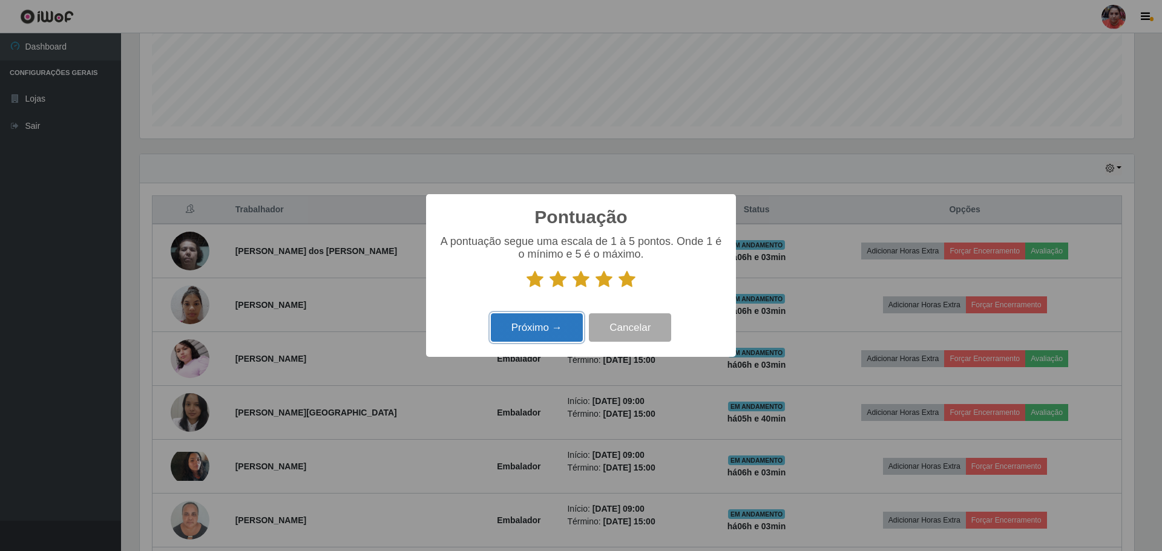
click at [545, 325] on button "Próximo →" at bounding box center [537, 327] width 92 height 28
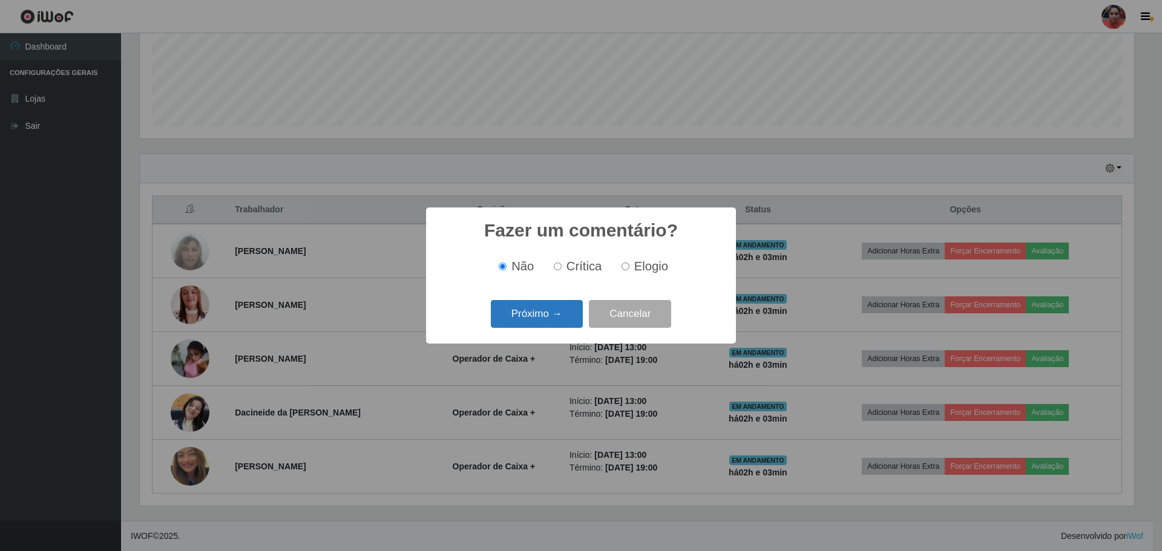
click at [545, 318] on button "Próximo →" at bounding box center [537, 314] width 92 height 28
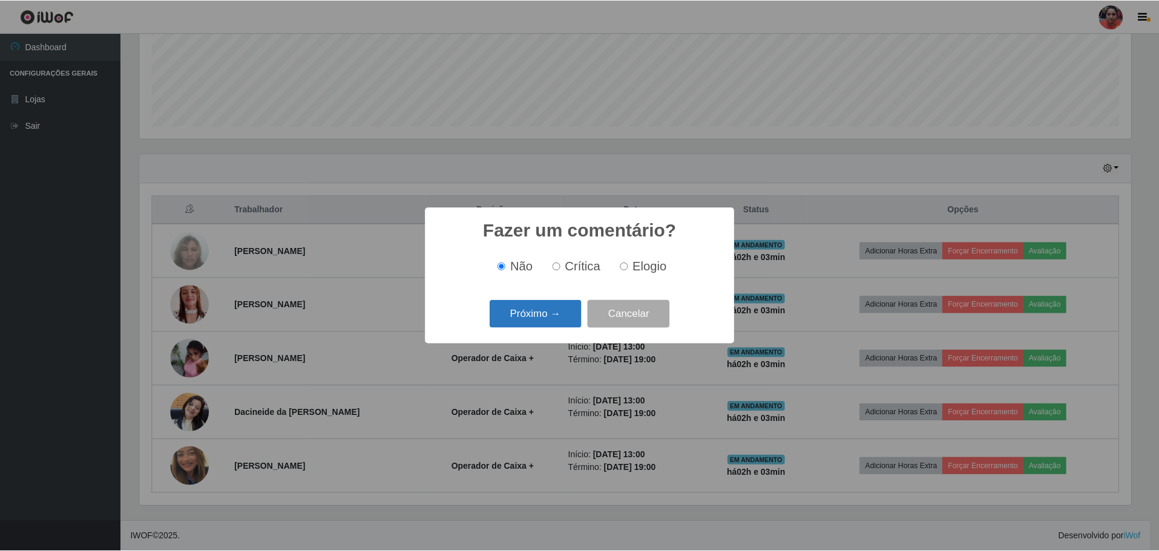
scroll to position [604949, 604205]
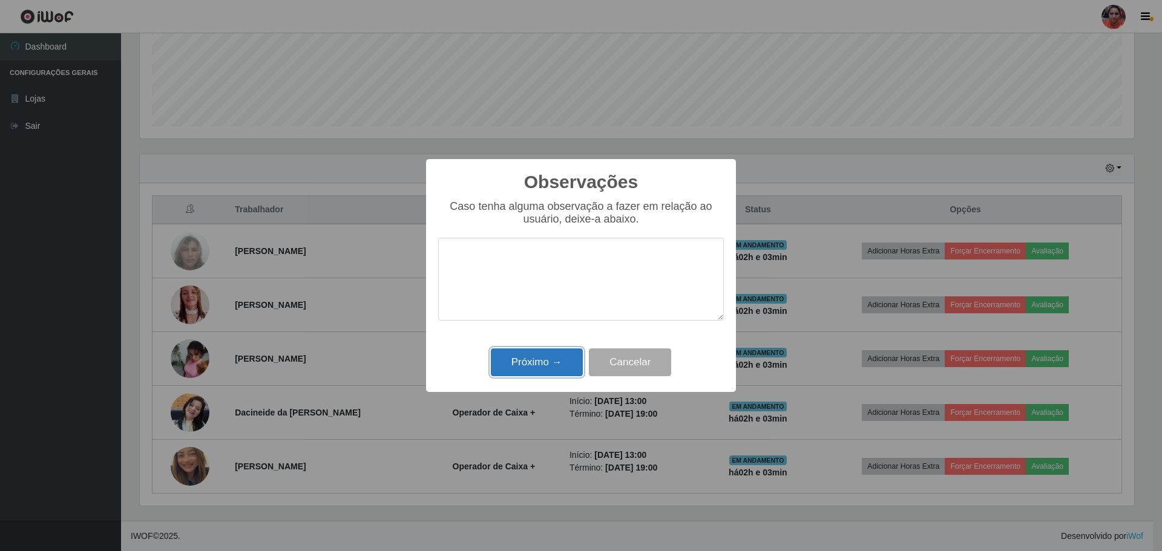
click at [543, 364] on button "Próximo →" at bounding box center [537, 363] width 92 height 28
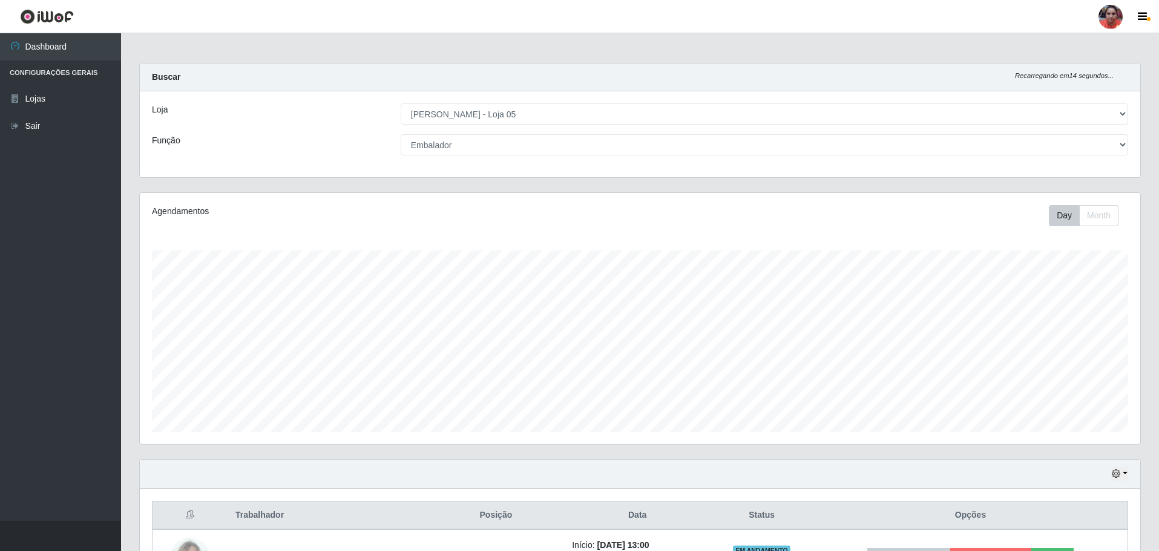
scroll to position [0, 0]
click at [453, 149] on select "[Selecione...] ASG ASG + ASG ++ Auxiliar de Depósito Auxiliar de Depósito + Aux…" at bounding box center [764, 145] width 727 height 21
click at [401, 135] on select "[Selecione...] ASG ASG + ASG ++ Auxiliar de Depósito Auxiliar de Depósito + Aux…" at bounding box center [764, 145] width 727 height 21
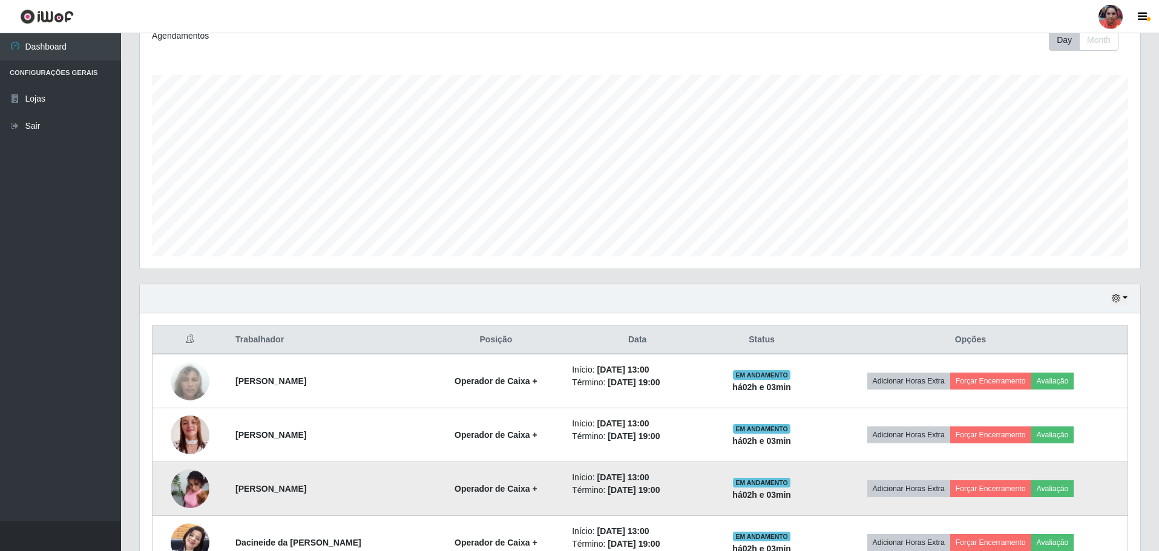
scroll to position [61, 0]
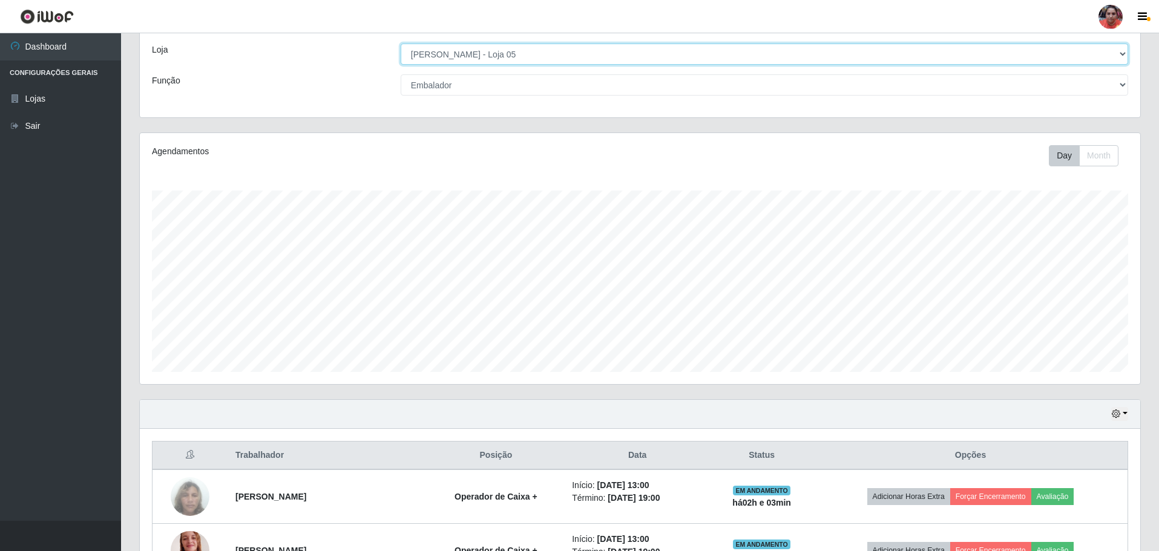
click at [526, 50] on select "[Selecione...] Mar Vermelho - Loja 05" at bounding box center [764, 54] width 727 height 21
click at [401, 44] on select "[Selecione...] Mar Vermelho - Loja 05" at bounding box center [764, 54] width 727 height 21
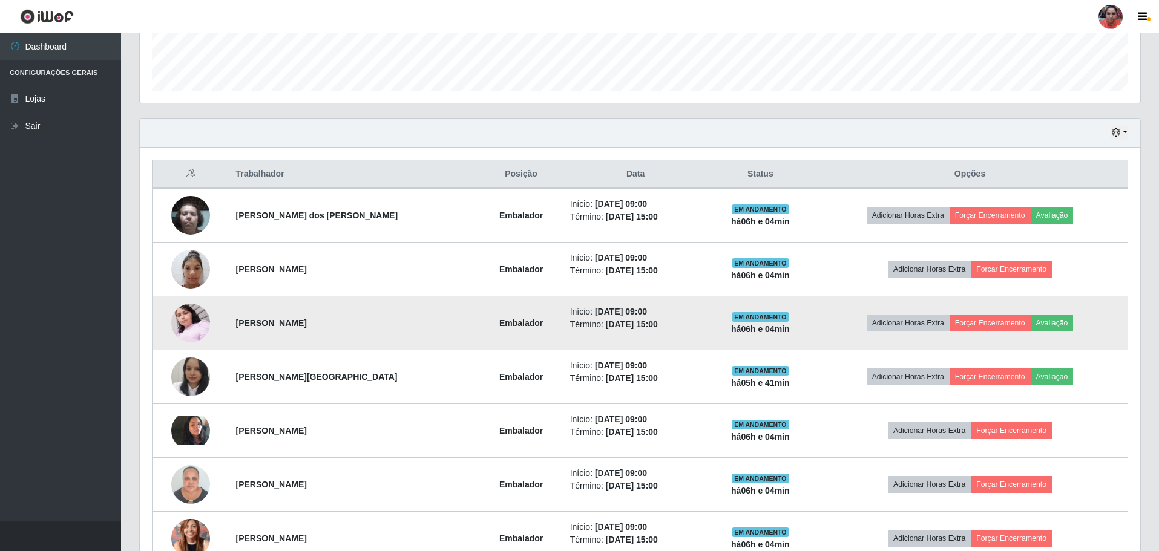
scroll to position [363, 0]
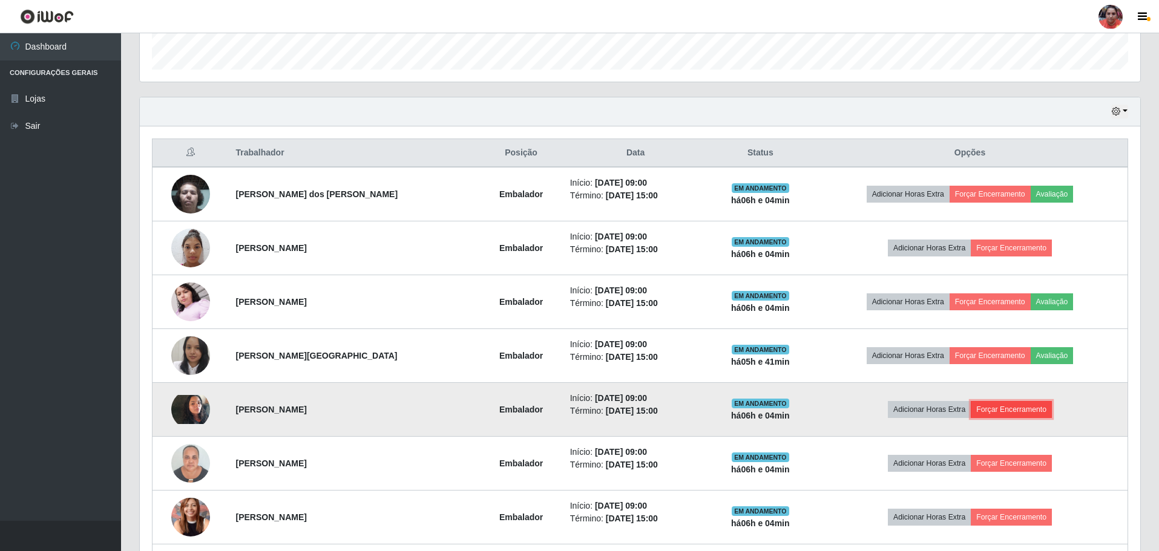
click at [1030, 410] on button "Forçar Encerramento" at bounding box center [1011, 409] width 81 height 17
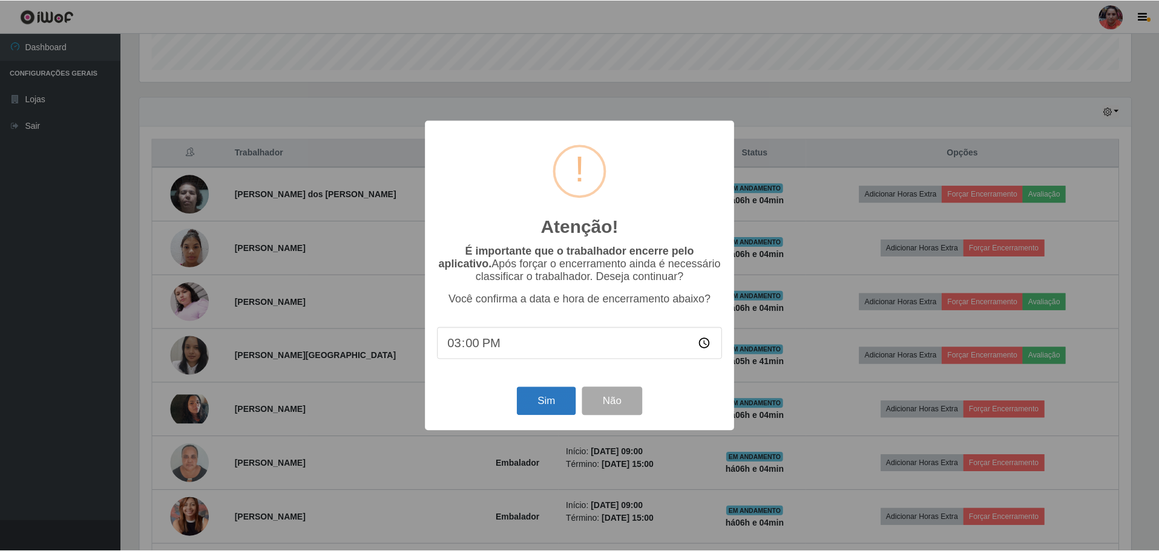
scroll to position [306, 0]
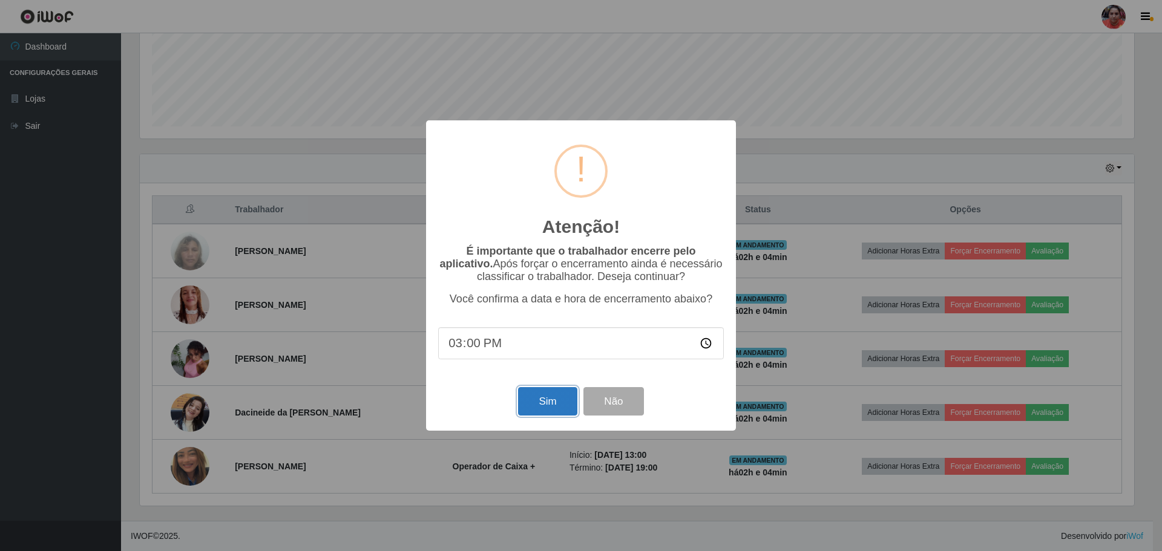
click at [558, 406] on button "Sim" at bounding box center [547, 401] width 59 height 28
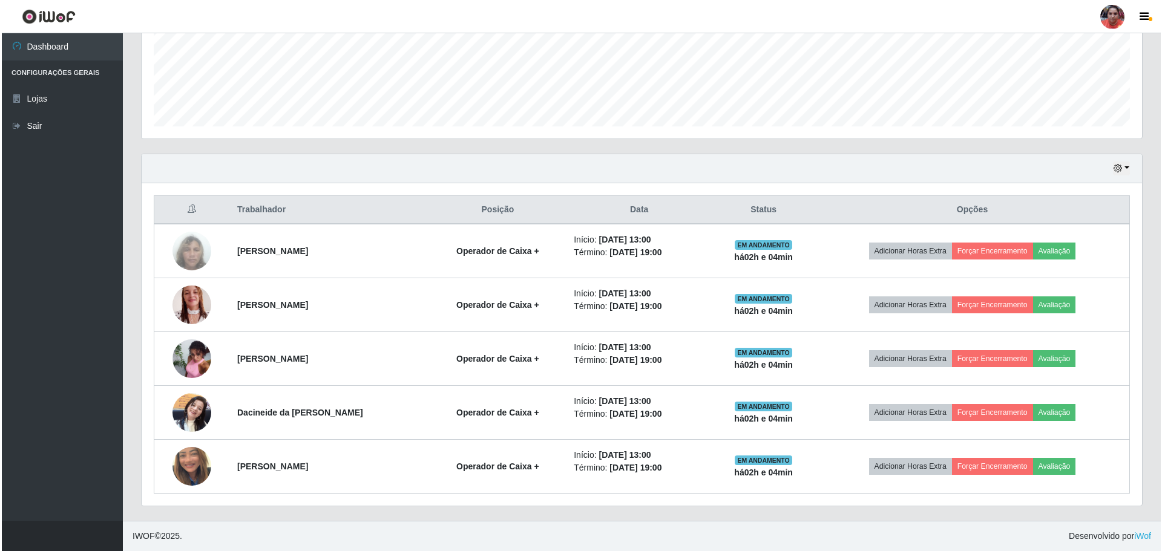
scroll to position [0, 0]
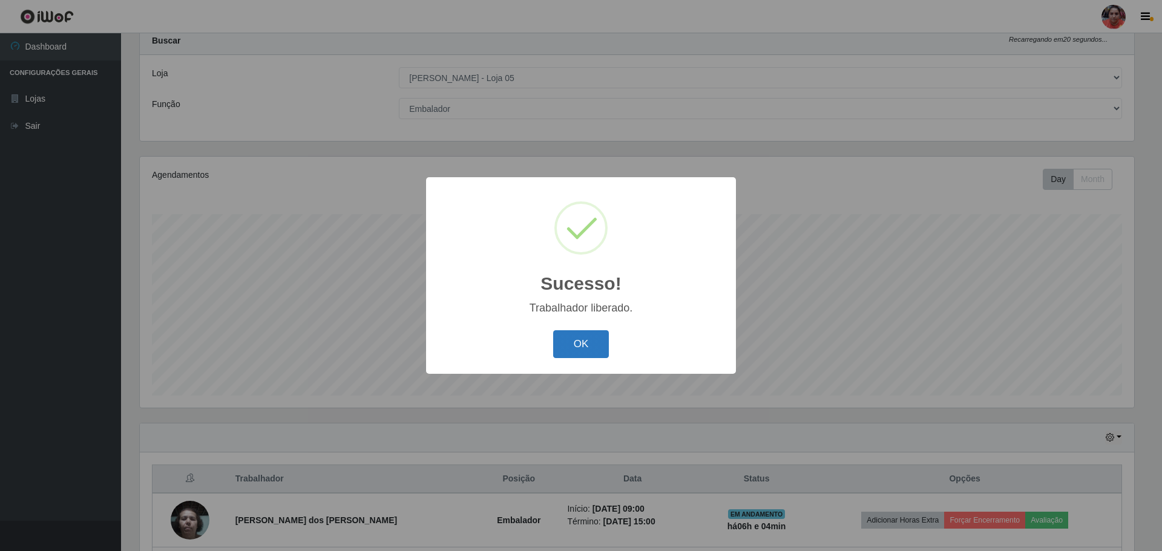
click at [569, 340] on button "OK" at bounding box center [581, 344] width 56 height 28
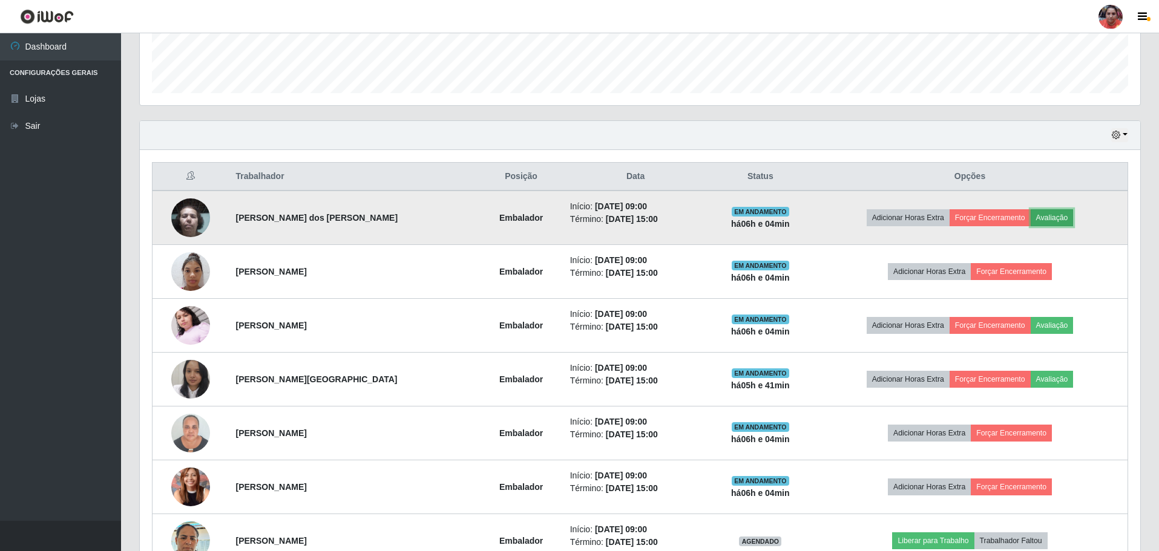
click at [1063, 217] on button "Avaliação" at bounding box center [1052, 217] width 43 height 17
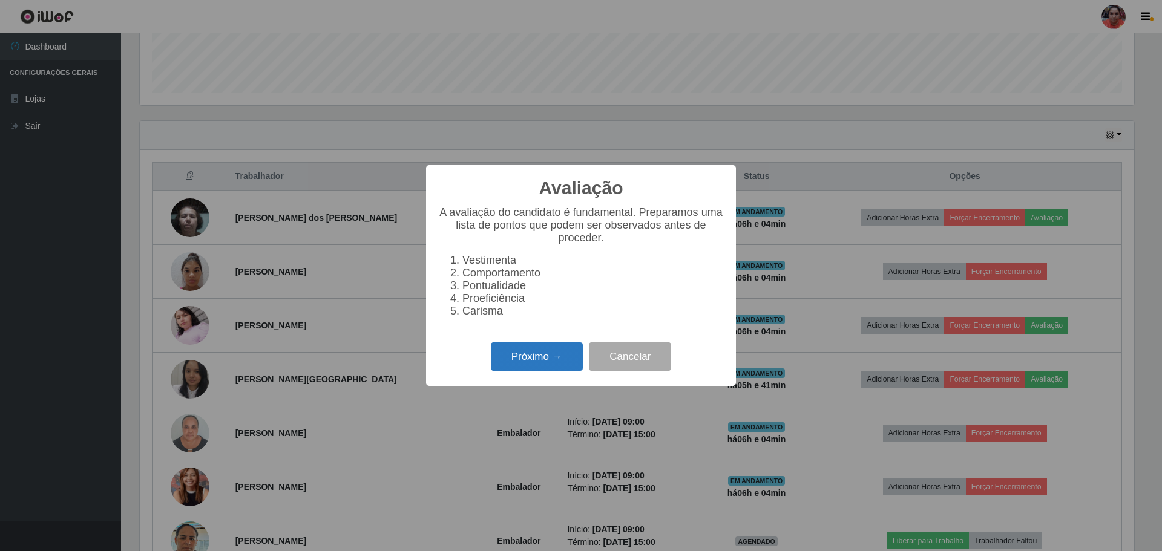
click at [537, 359] on button "Próximo →" at bounding box center [537, 357] width 92 height 28
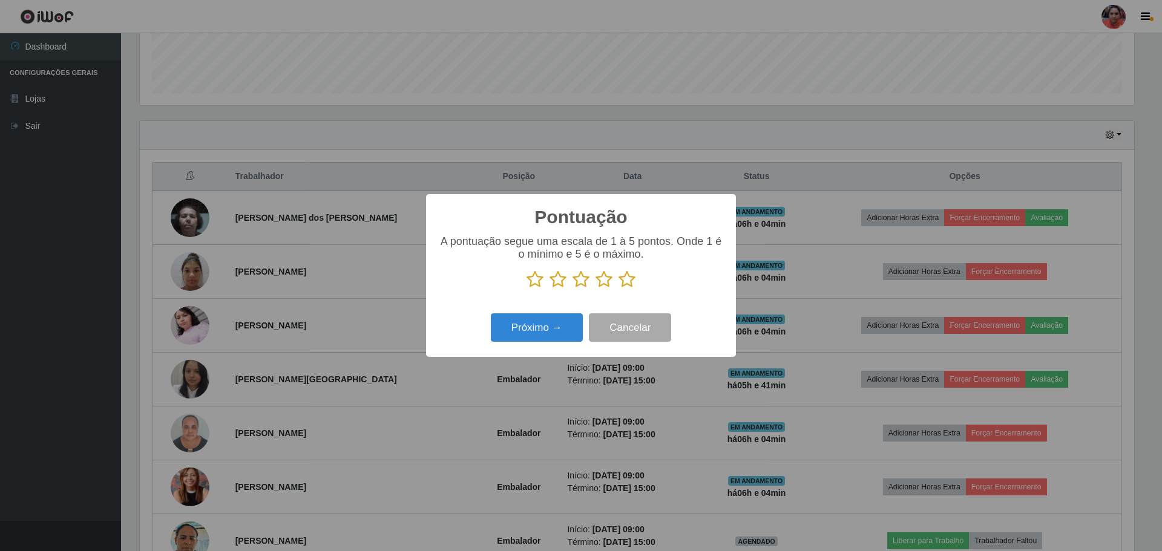
click at [630, 280] on icon at bounding box center [627, 280] width 17 height 18
click at [619, 289] on input "radio" at bounding box center [619, 289] width 0 height 0
click at [553, 329] on button "Próximo →" at bounding box center [537, 327] width 92 height 28
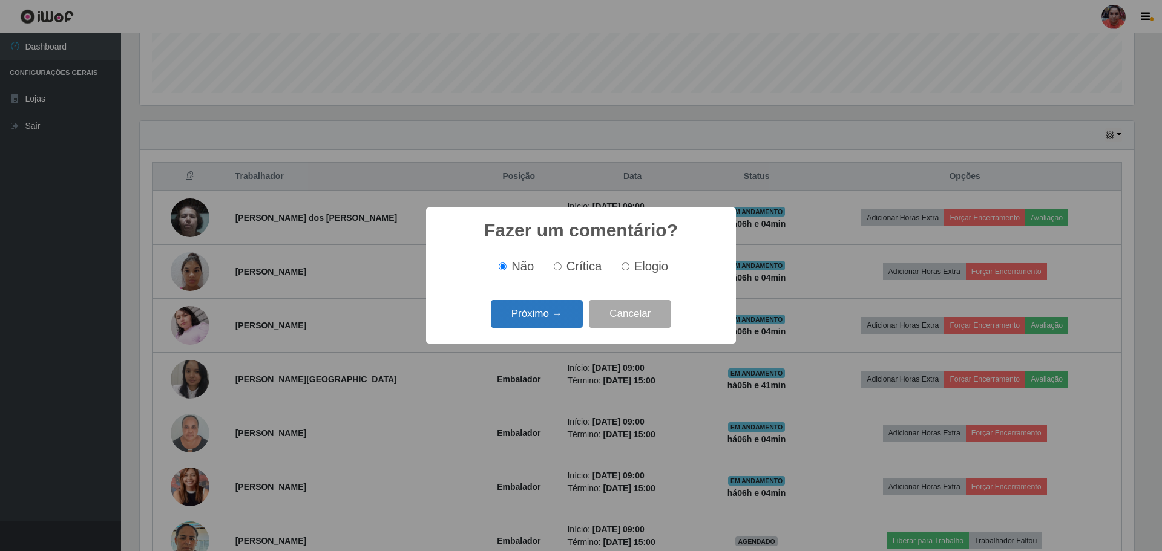
click at [560, 314] on button "Próximo →" at bounding box center [537, 314] width 92 height 28
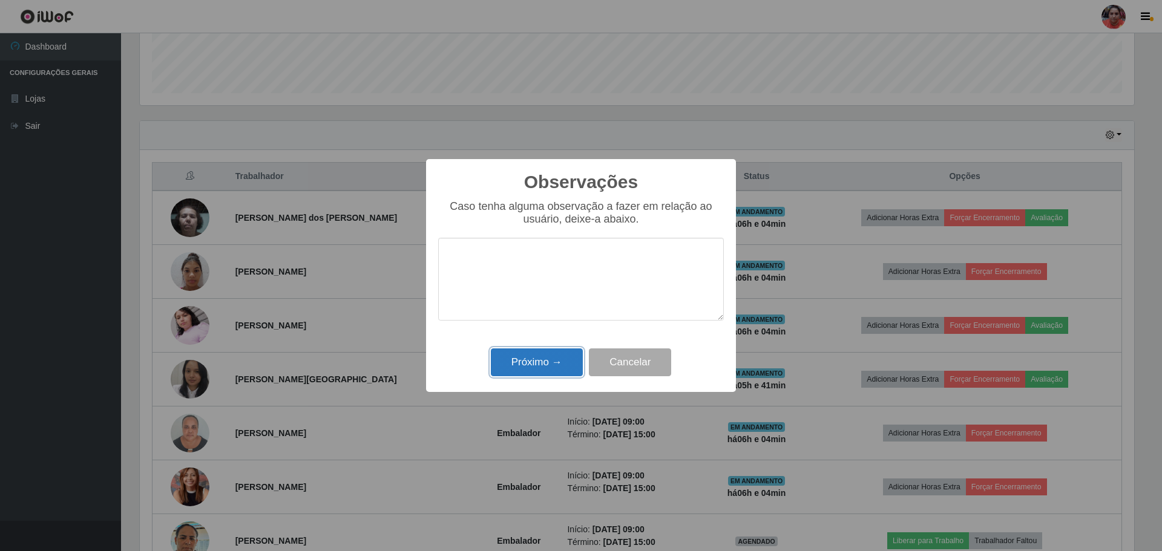
click at [545, 363] on button "Próximo →" at bounding box center [537, 363] width 92 height 28
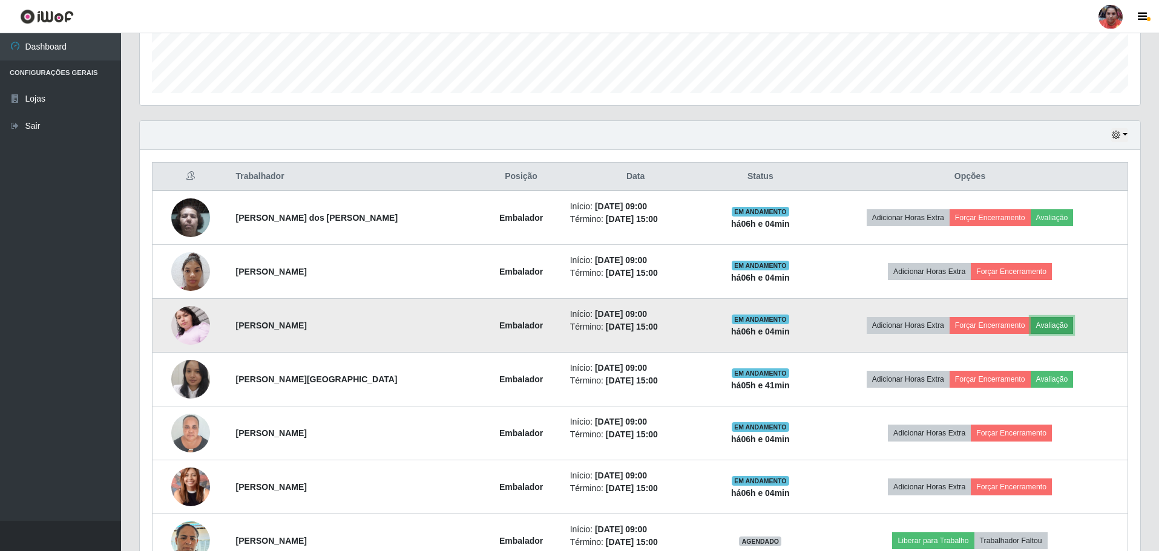
click at [1049, 324] on button "Avaliação" at bounding box center [1052, 325] width 43 height 17
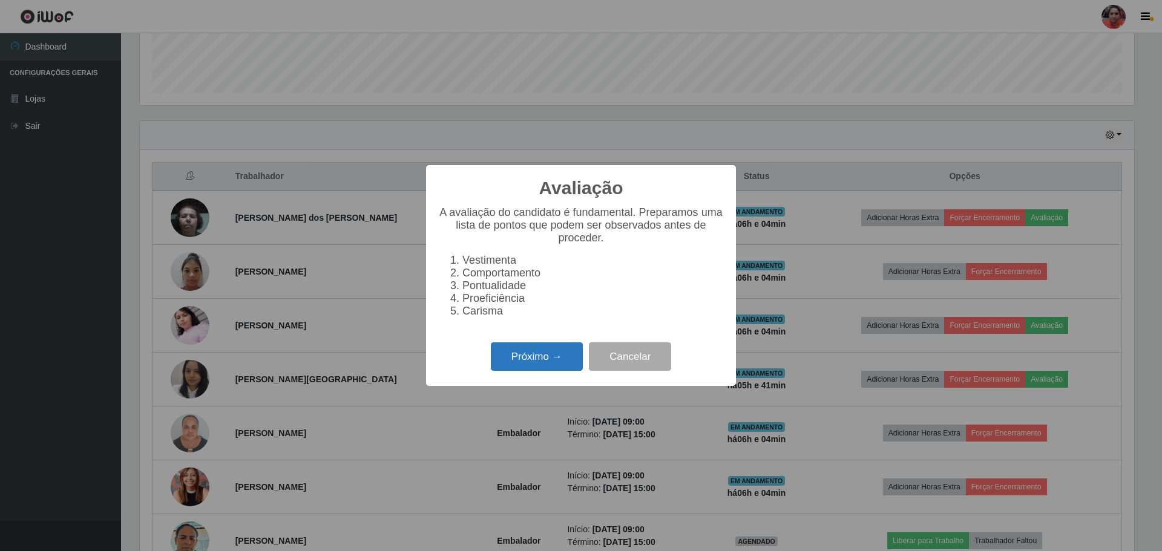
click at [540, 364] on button "Próximo →" at bounding box center [537, 357] width 92 height 28
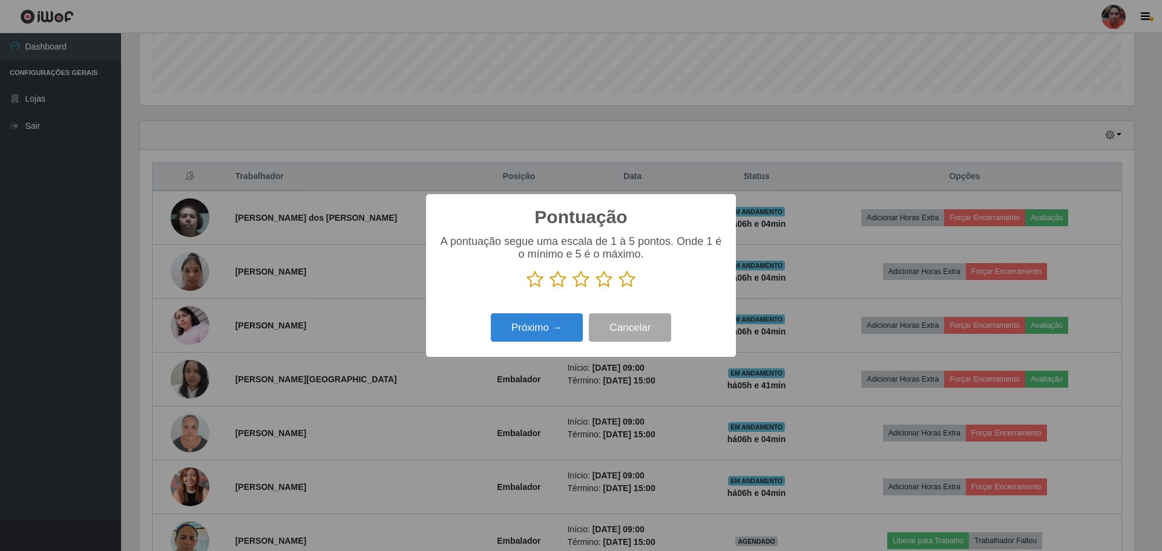
click at [623, 283] on icon at bounding box center [627, 280] width 17 height 18
click at [619, 289] on input "radio" at bounding box center [619, 289] width 0 height 0
click at [545, 328] on button "Próximo →" at bounding box center [537, 327] width 92 height 28
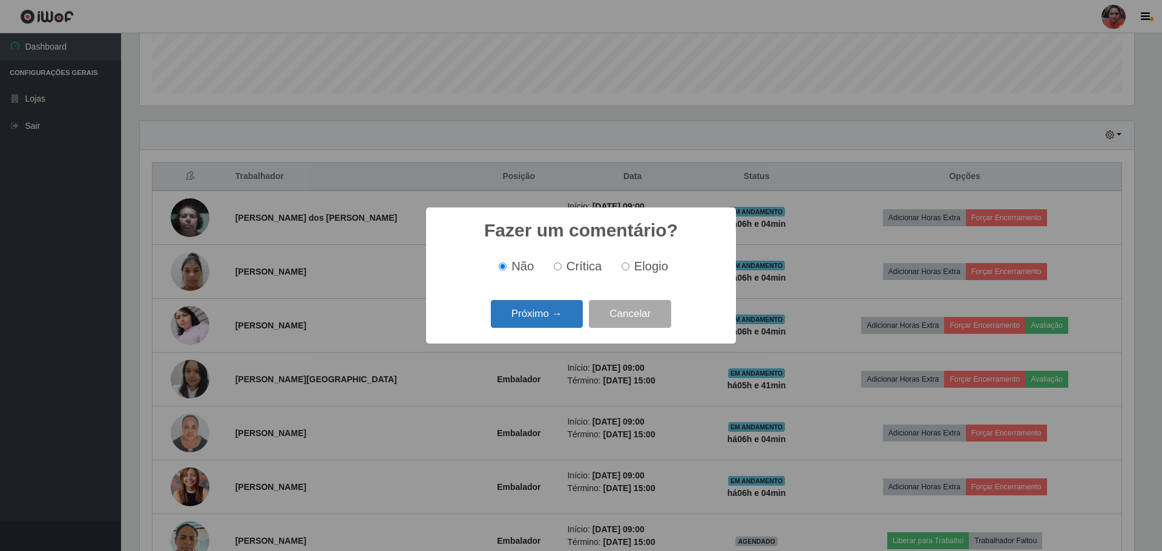
click at [543, 317] on button "Próximo →" at bounding box center [537, 314] width 92 height 28
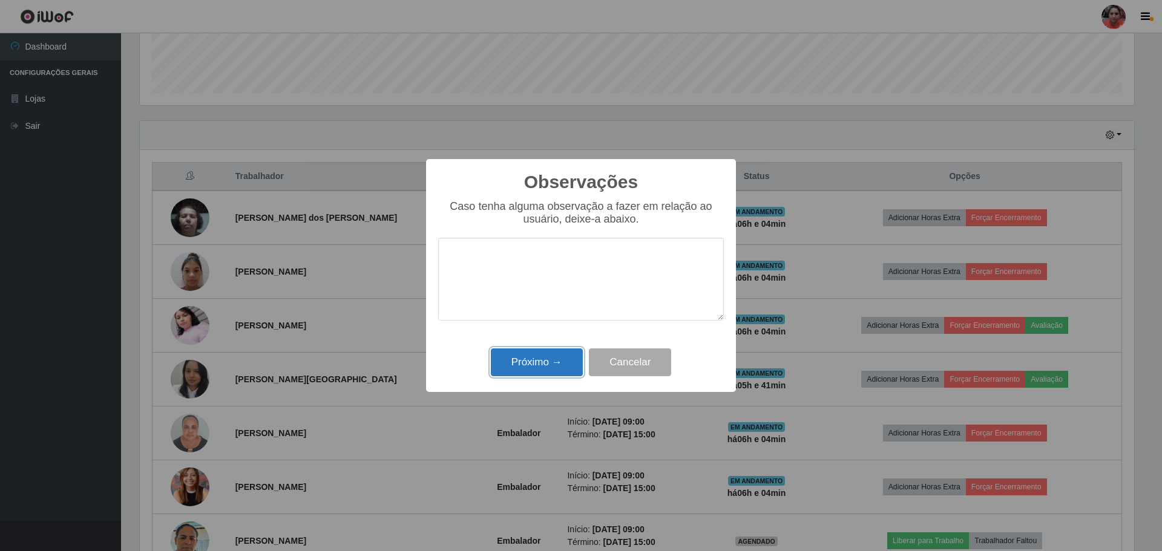
click at [546, 368] on button "Próximo →" at bounding box center [537, 363] width 92 height 28
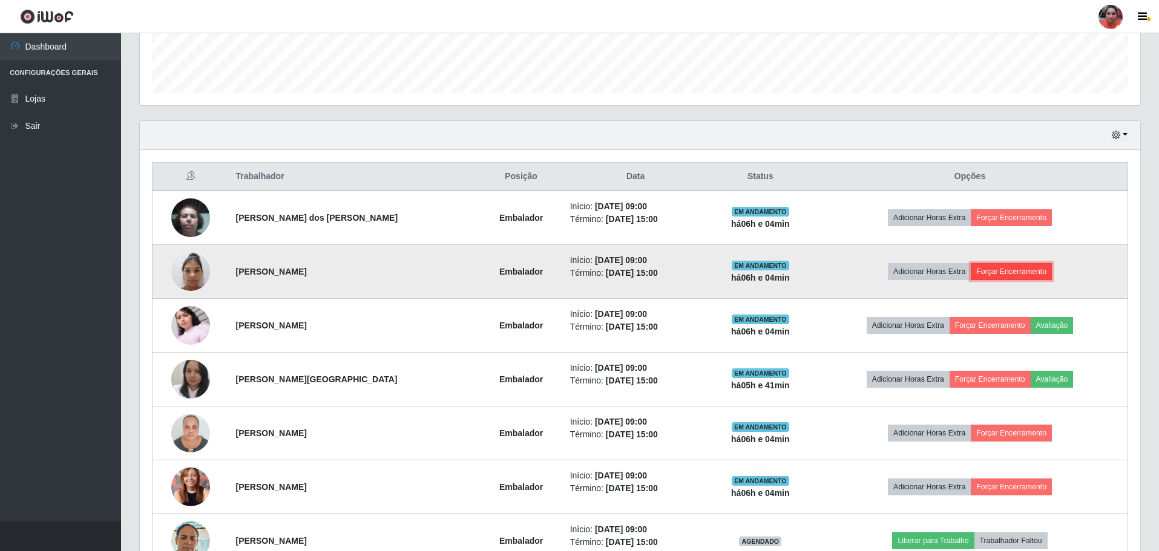
click at [999, 275] on button "Forçar Encerramento" at bounding box center [1011, 271] width 81 height 17
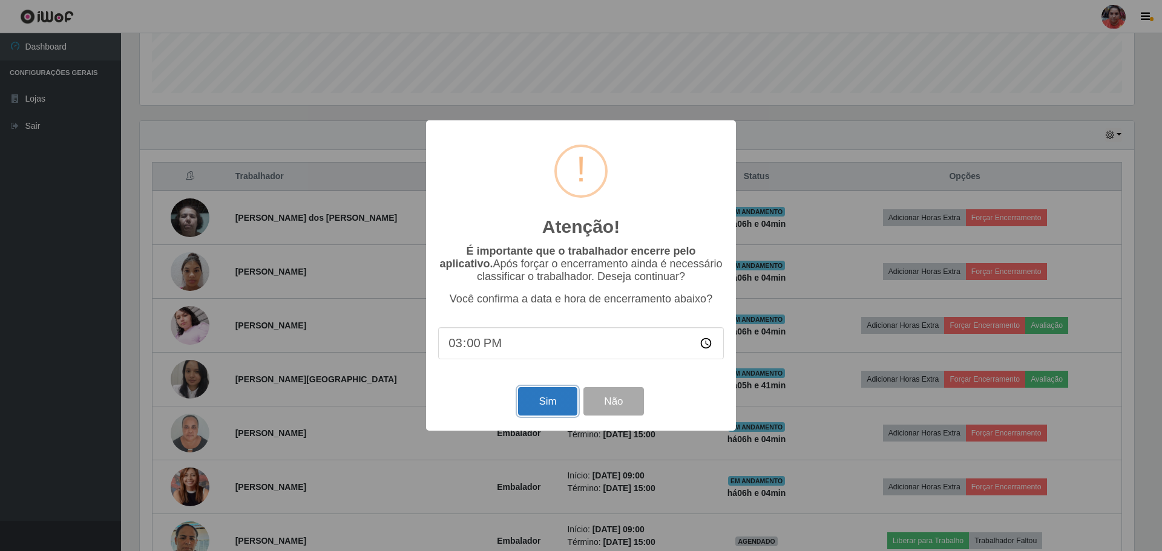
click at [548, 401] on button "Sim" at bounding box center [547, 401] width 59 height 28
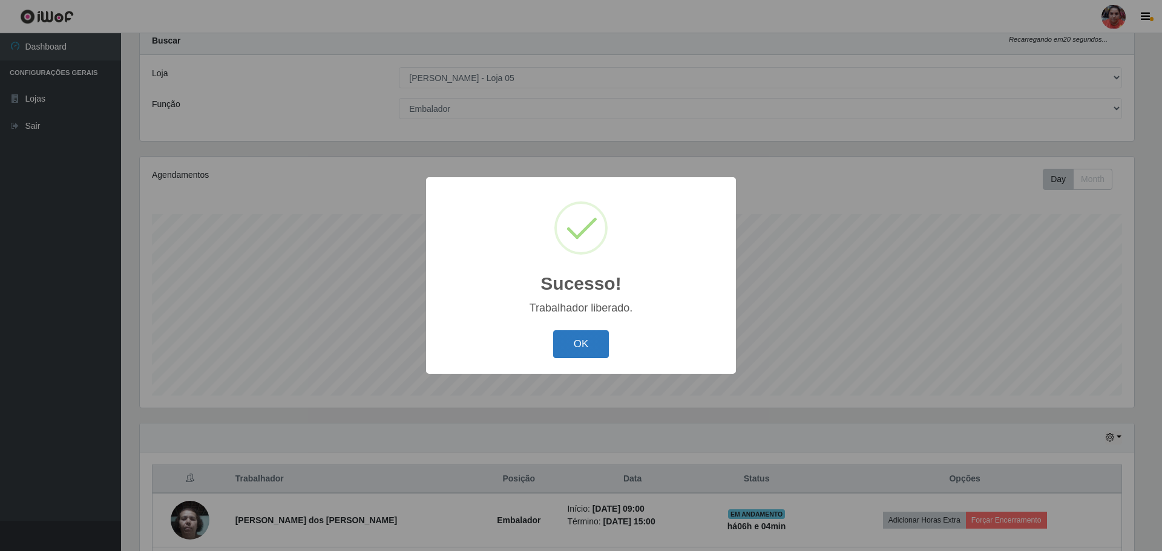
click at [579, 343] on button "OK" at bounding box center [581, 344] width 56 height 28
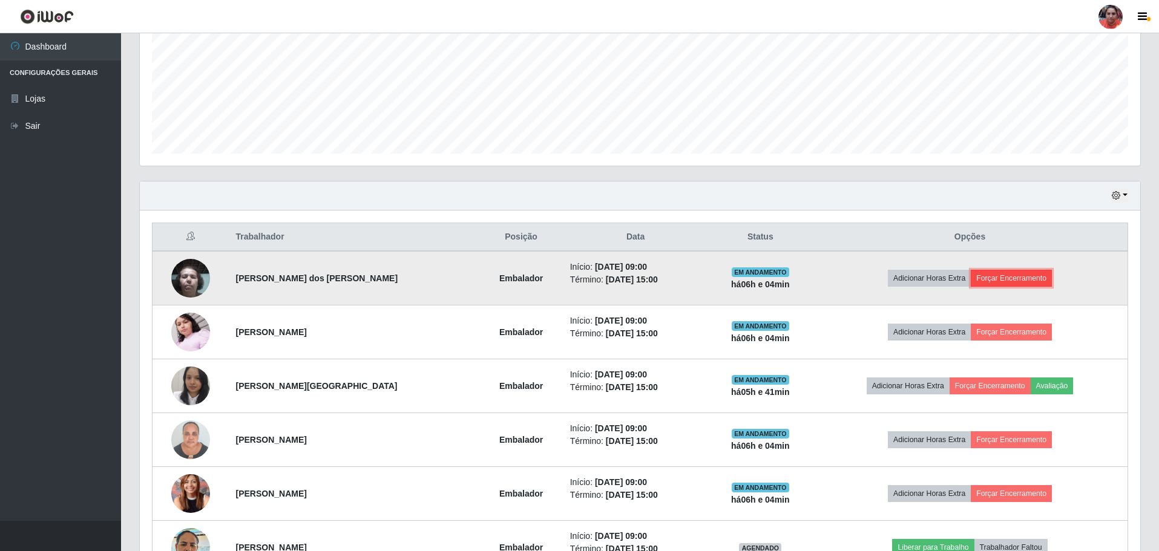
click at [987, 273] on button "Forçar Encerramento" at bounding box center [1011, 278] width 81 height 17
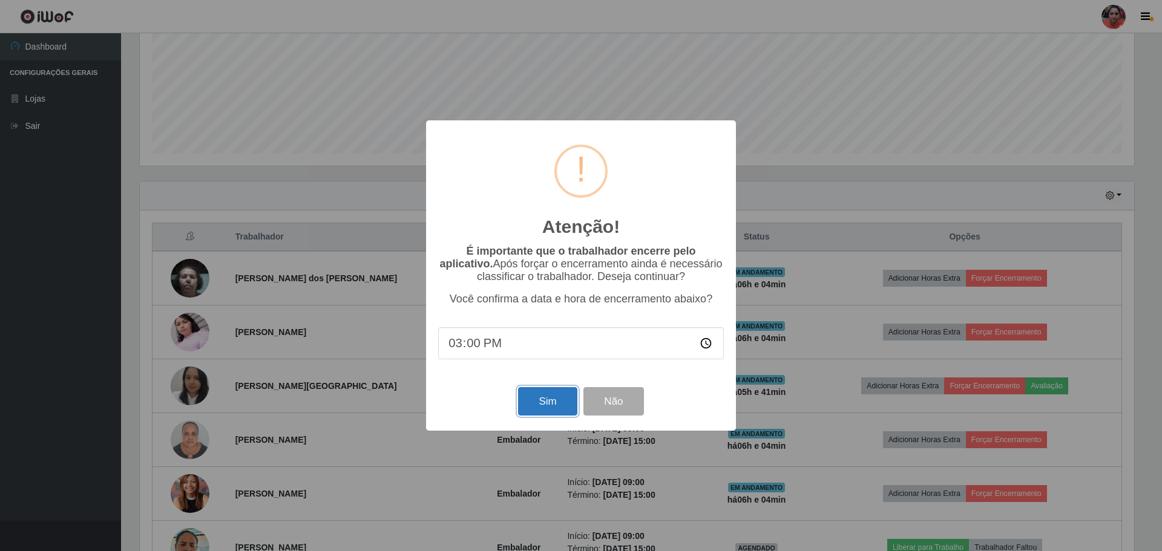
click at [543, 404] on button "Sim" at bounding box center [547, 401] width 59 height 28
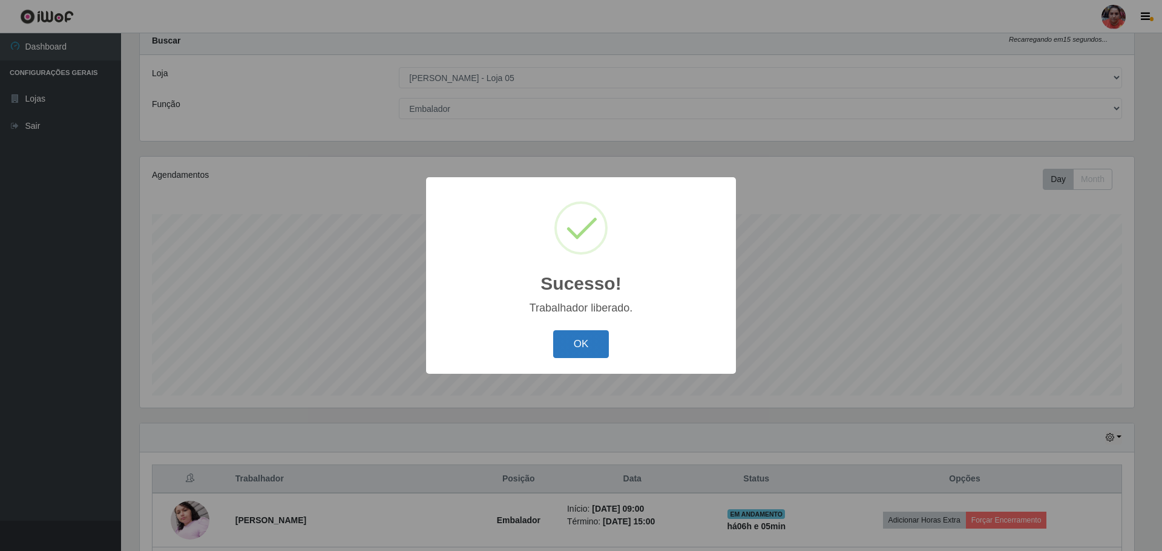
click at [576, 341] on button "OK" at bounding box center [581, 344] width 56 height 28
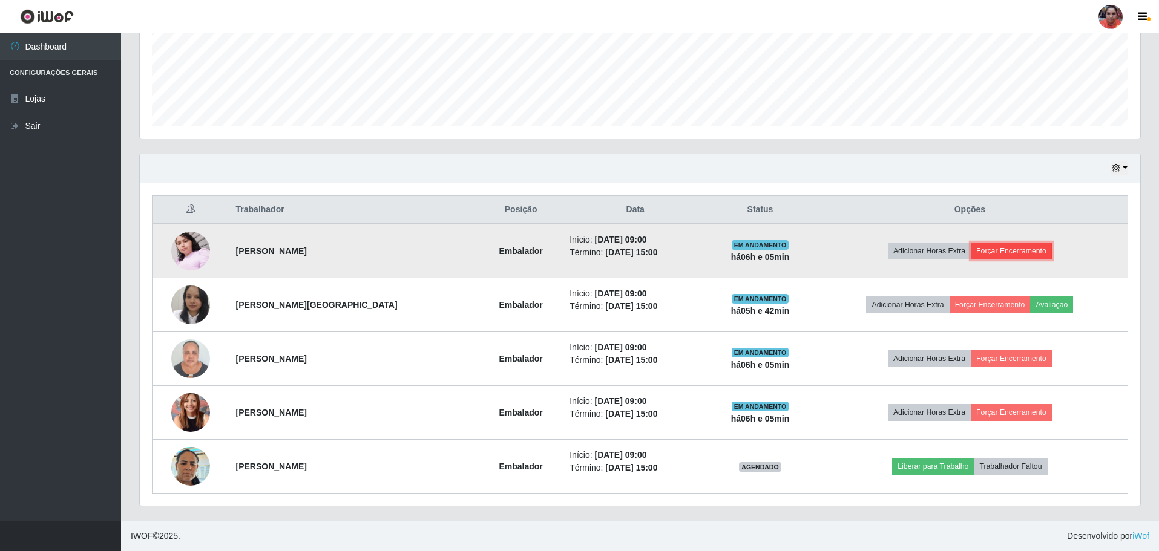
click at [1000, 246] on button "Forçar Encerramento" at bounding box center [1011, 251] width 81 height 17
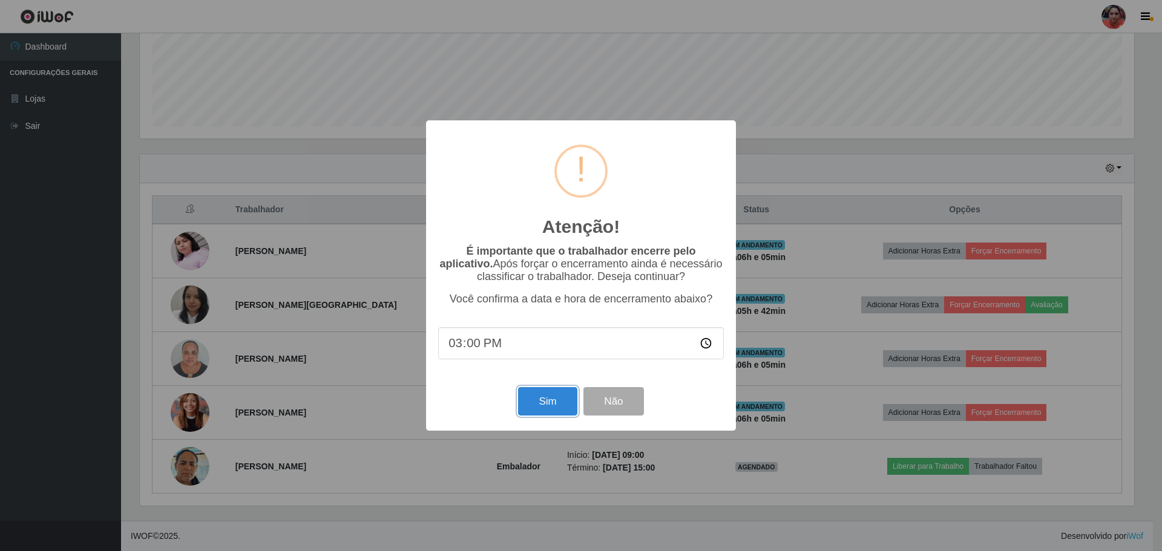
click at [537, 404] on button "Sim" at bounding box center [547, 401] width 59 height 28
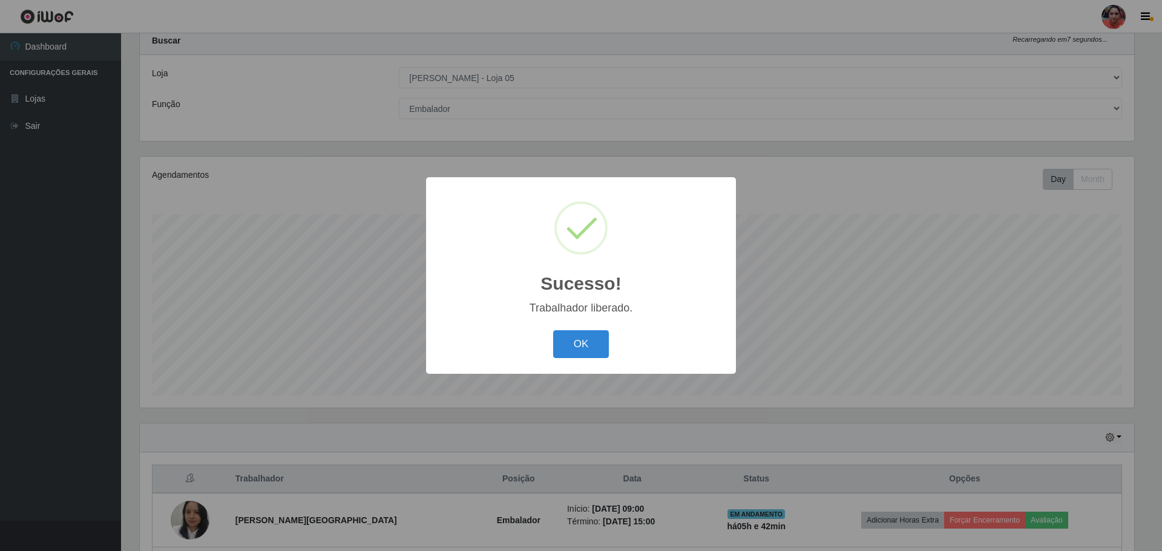
click at [585, 352] on button "OK" at bounding box center [581, 344] width 56 height 28
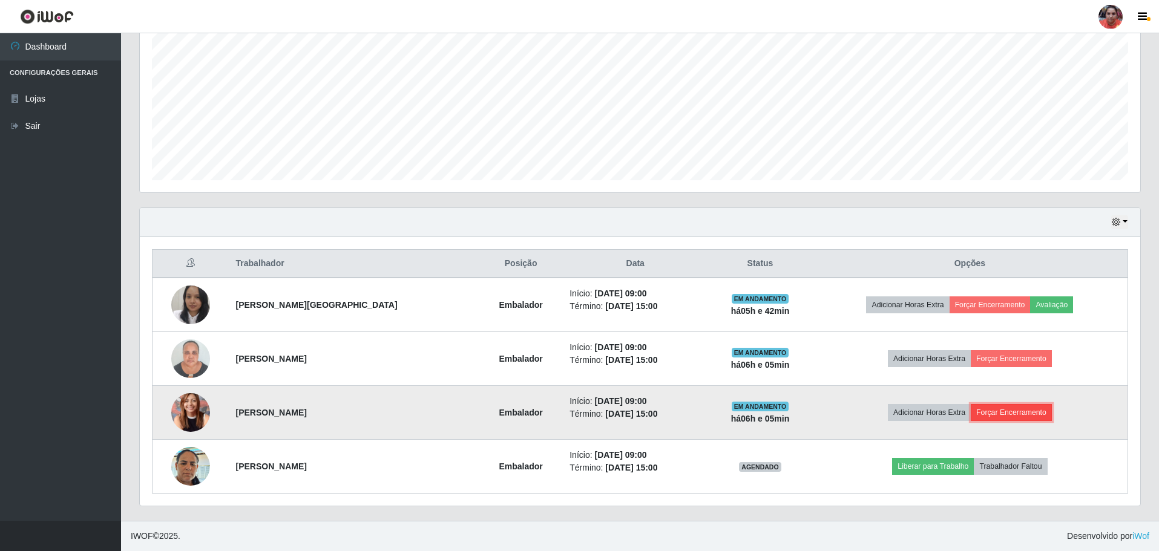
click at [1023, 411] on button "Forçar Encerramento" at bounding box center [1011, 412] width 81 height 17
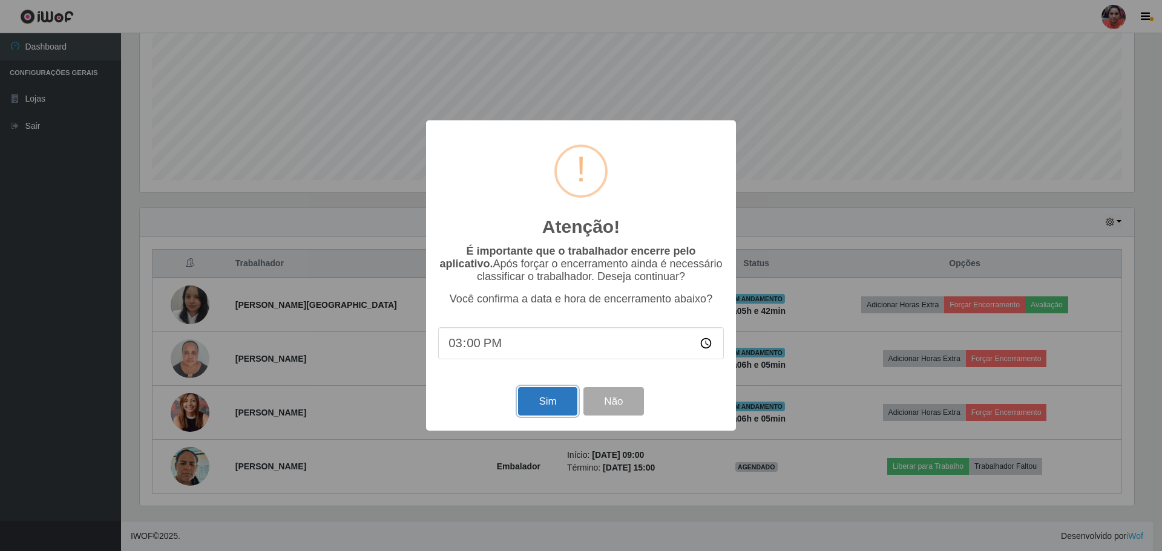
click at [535, 396] on button "Sim" at bounding box center [547, 401] width 59 height 28
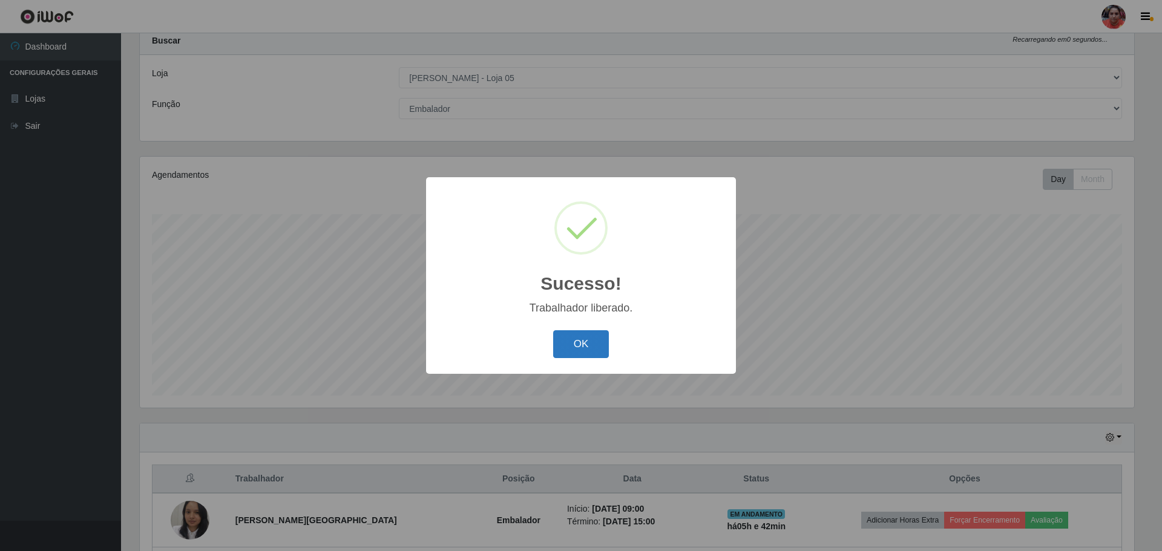
click at [586, 339] on button "OK" at bounding box center [581, 344] width 56 height 28
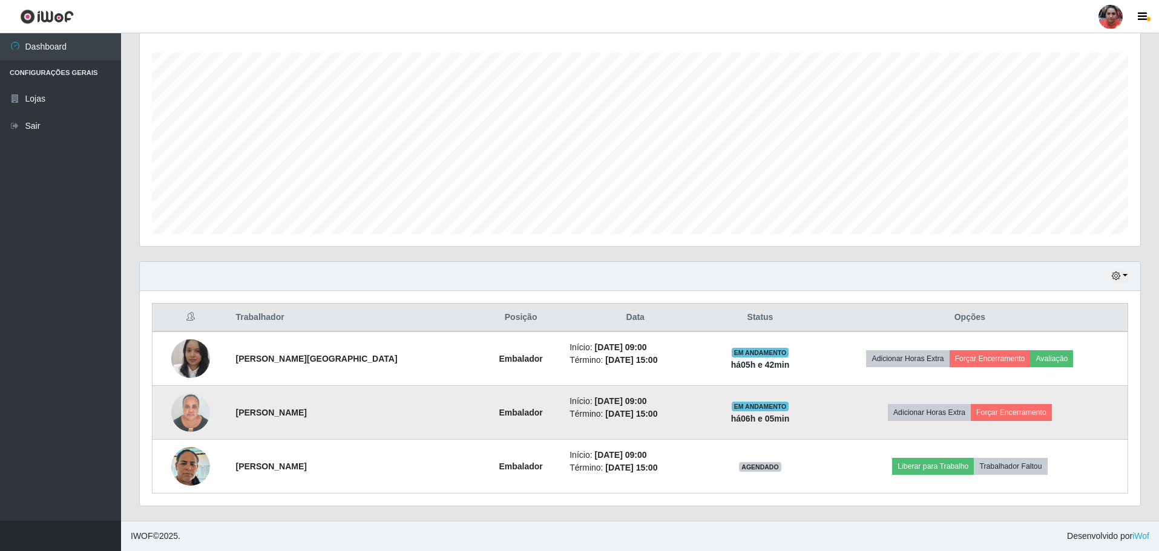
click at [1011, 403] on td "Adicionar Horas Extra Forçar Encerramento" at bounding box center [970, 413] width 316 height 54
click at [1002, 413] on button "Forçar Encerramento" at bounding box center [1011, 412] width 81 height 17
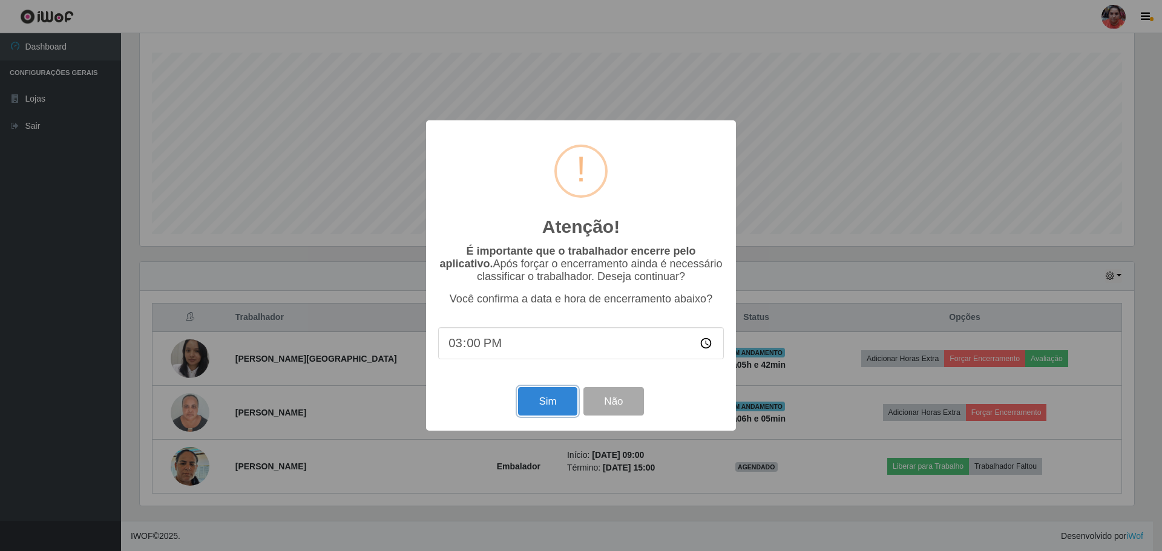
click at [553, 399] on button "Sim" at bounding box center [547, 401] width 59 height 28
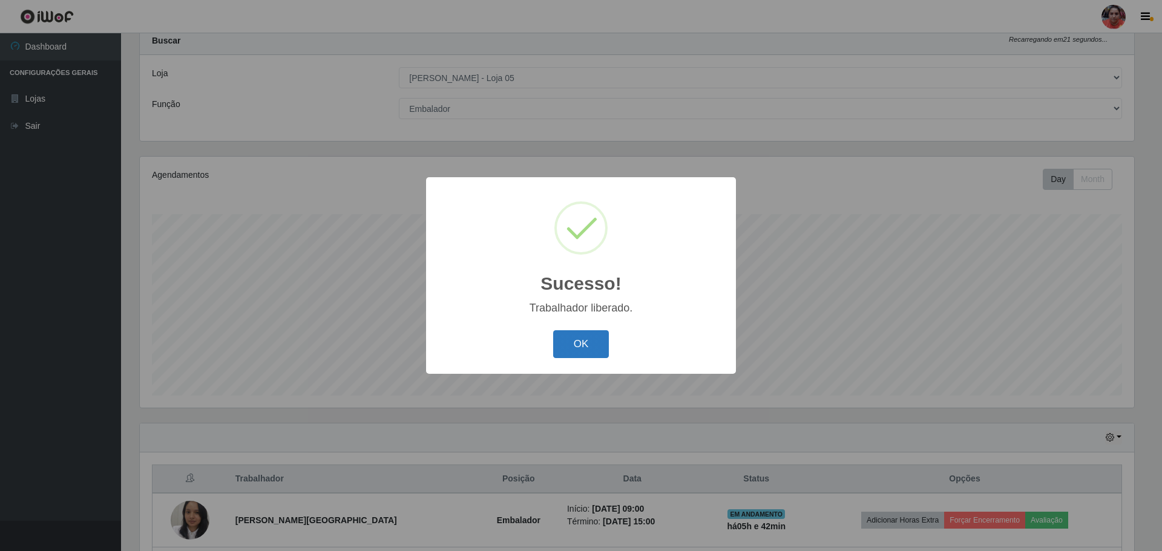
click at [591, 345] on button "OK" at bounding box center [581, 344] width 56 height 28
